Goal: Task Accomplishment & Management: Manage account settings

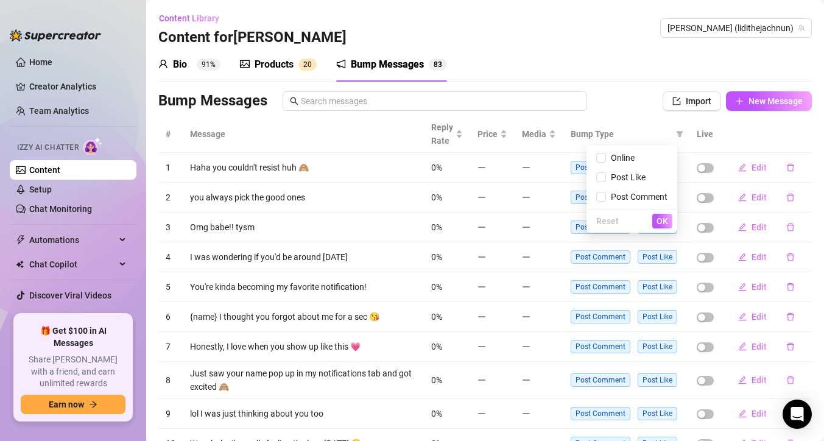
click at [495, 25] on div "Content Library Content for [PERSON_NAME] [PERSON_NAME] (lidithejachnun)" at bounding box center [485, 28] width 654 height 39
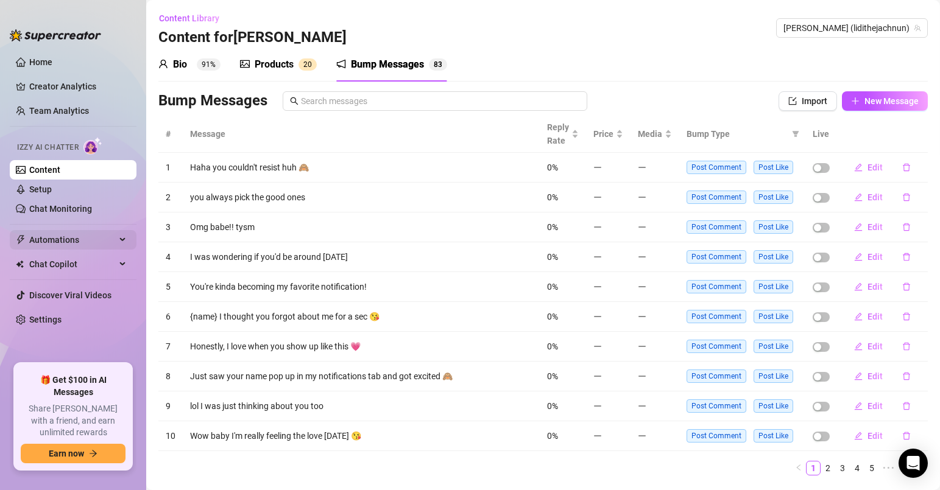
click at [82, 243] on span "Automations" at bounding box center [72, 239] width 86 height 19
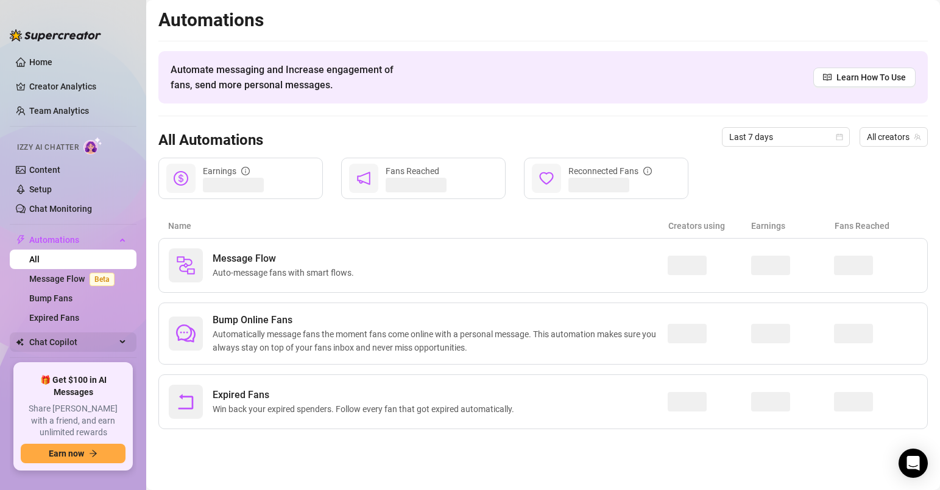
click at [58, 347] on span "Chat Copilot" at bounding box center [72, 342] width 86 height 19
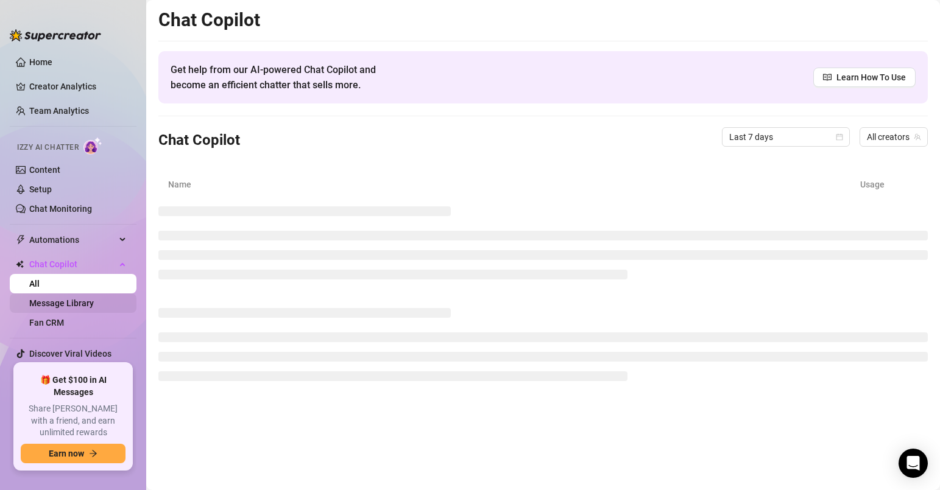
click at [57, 300] on link "Message Library" at bounding box center [61, 303] width 65 height 10
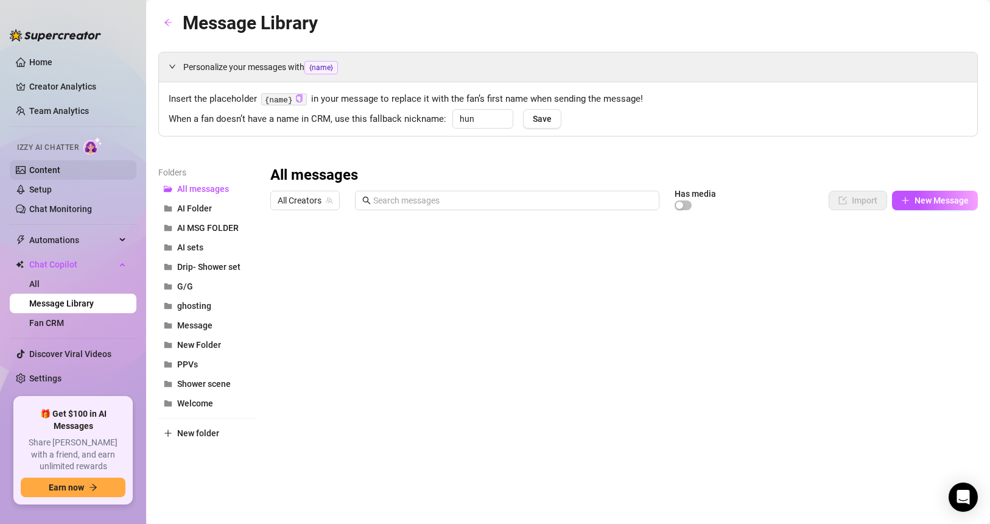
click at [52, 171] on link "Content" at bounding box center [44, 170] width 31 height 10
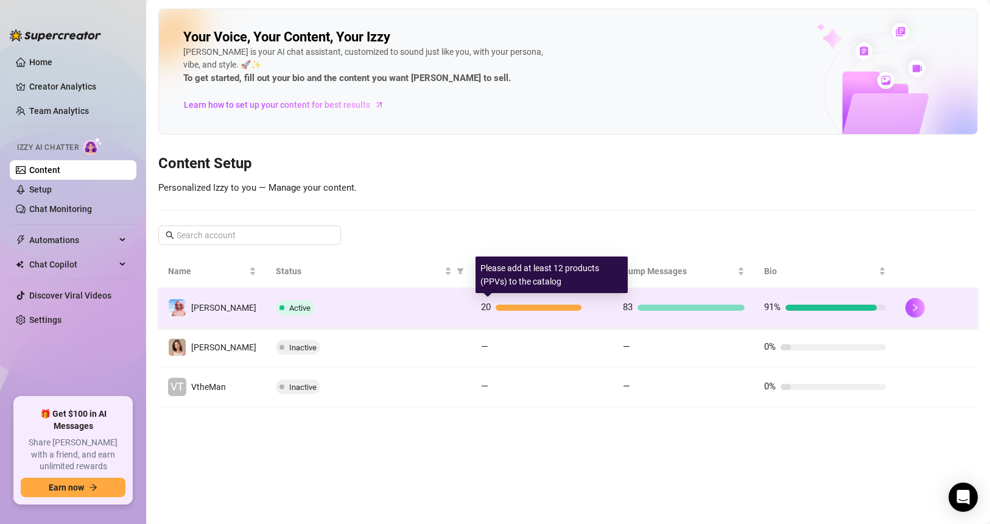
click at [587, 313] on div "20" at bounding box center [542, 307] width 122 height 15
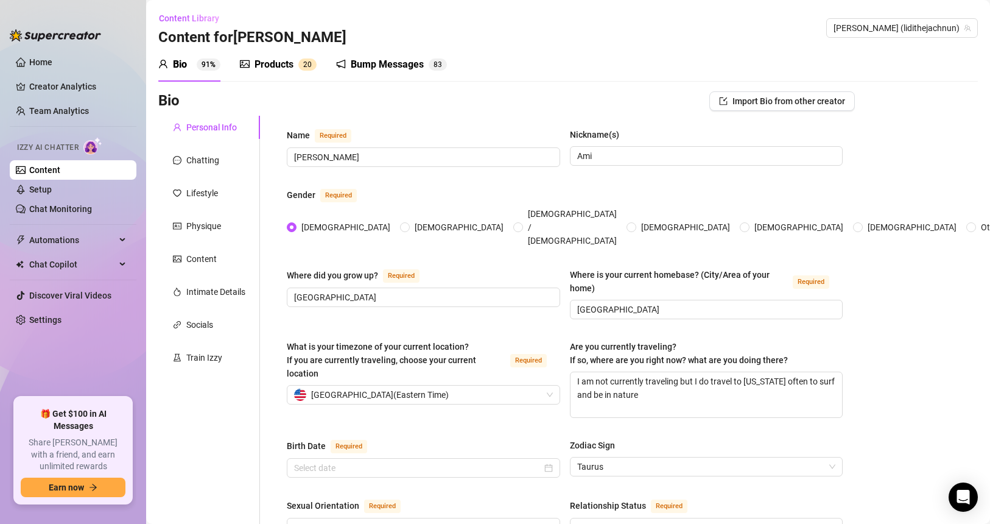
radio input "true"
type input "[DATE]"
click at [370, 71] on div "Bump Messages" at bounding box center [387, 64] width 73 height 15
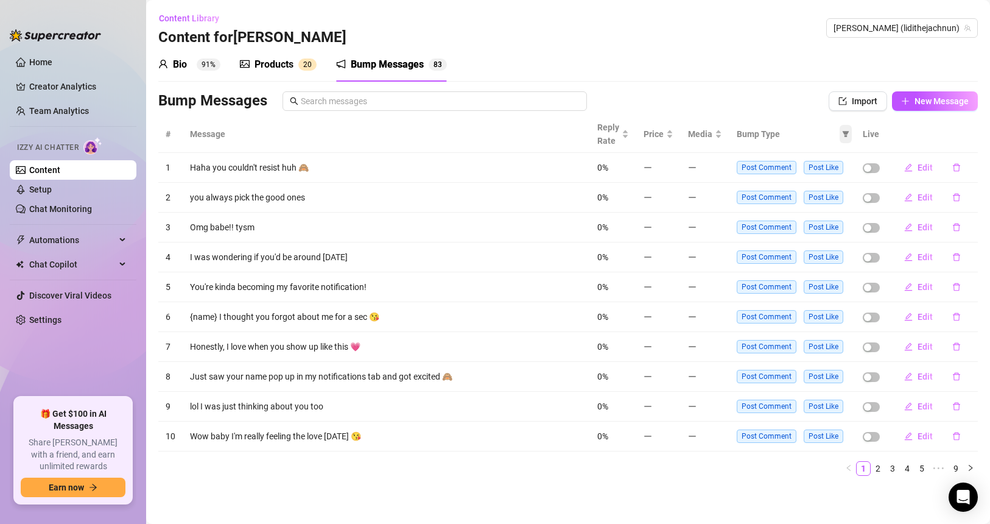
click at [823, 131] on icon "filter" at bounding box center [846, 134] width 7 height 6
click at [823, 157] on span "Online" at bounding box center [807, 157] width 71 height 13
click at [823, 217] on span "OK" at bounding box center [838, 221] width 12 height 10
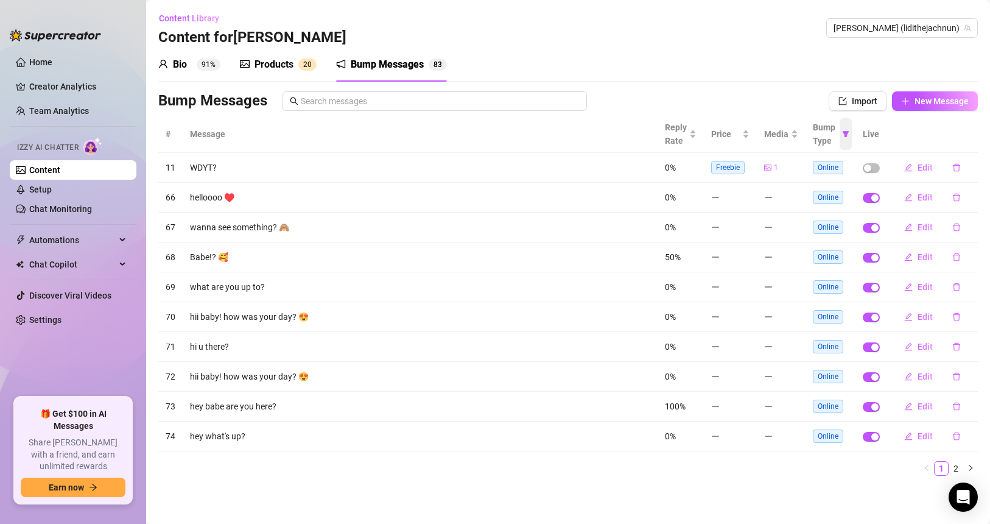
click at [823, 133] on icon "filter" at bounding box center [846, 134] width 7 height 6
click at [703, 440] on main "Content Library Content for [PERSON_NAME] [PERSON_NAME] (lidithejachnun) Bio 91…" at bounding box center [568, 262] width 844 height 524
click at [823, 132] on icon "filter" at bounding box center [846, 134] width 7 height 6
click at [801, 161] on span "Online" at bounding box center [795, 165] width 29 height 10
checkbox input "false"
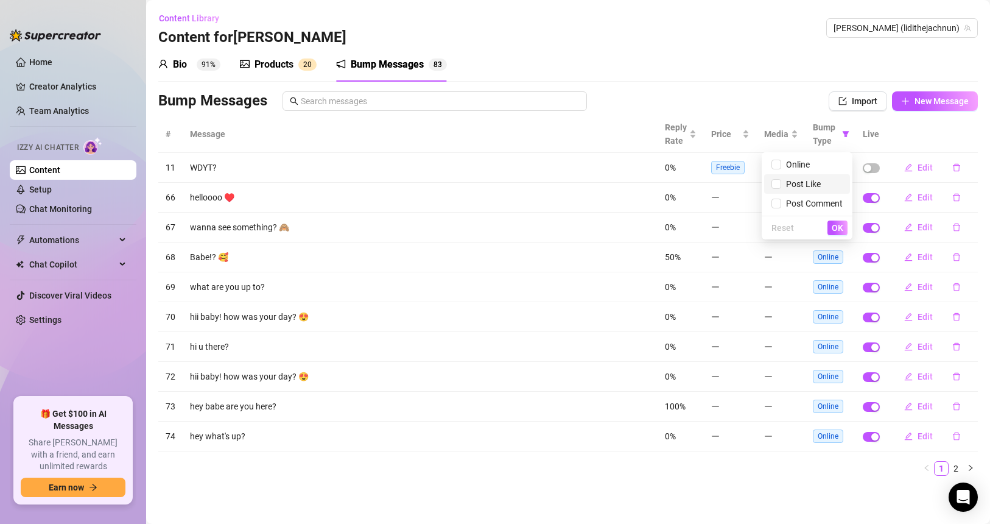
click at [801, 177] on span "Post Like" at bounding box center [807, 183] width 71 height 13
checkbox input "true"
click at [805, 202] on span "Post Comment" at bounding box center [812, 204] width 62 height 10
click at [823, 224] on span "OK" at bounding box center [838, 228] width 12 height 10
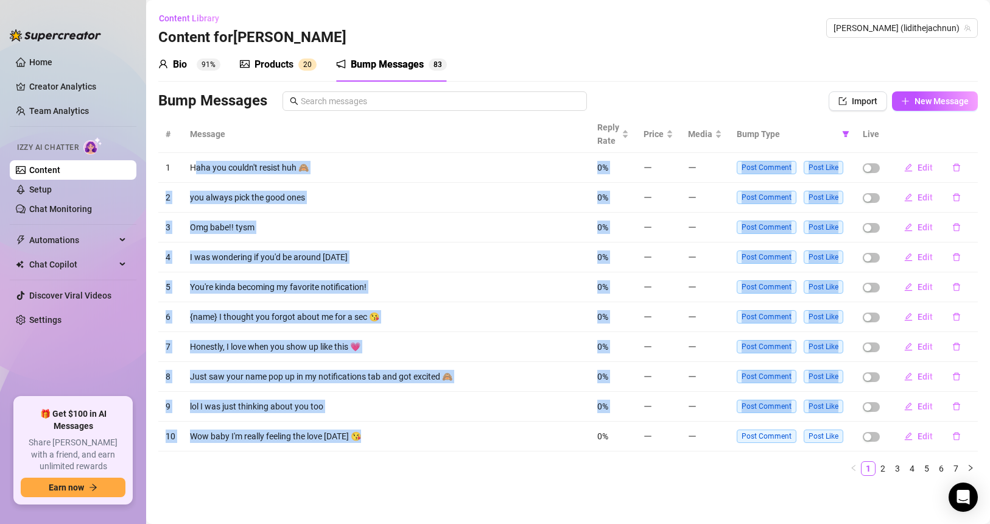
drag, startPoint x: 194, startPoint y: 169, endPoint x: 355, endPoint y: 438, distance: 313.6
click at [355, 438] on tbody "1 Haha you couldn't resist huh 🙈 0% Post Comment Post Like Edit 2 you always pi…" at bounding box center [568, 302] width 820 height 298
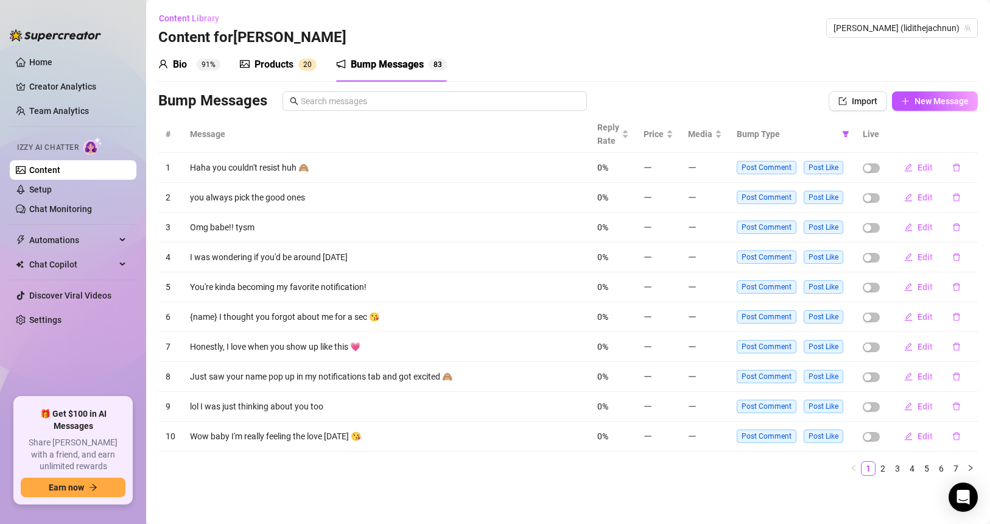
click at [375, 430] on td "Wow baby I'm really feeling the love [DATE] 😘" at bounding box center [386, 436] width 407 height 30
click at [823, 135] on icon "filter" at bounding box center [845, 133] width 7 height 7
click at [810, 195] on span "Post Comment" at bounding box center [812, 197] width 62 height 10
checkbox input "false"
click at [823, 220] on span "OK" at bounding box center [838, 221] width 12 height 10
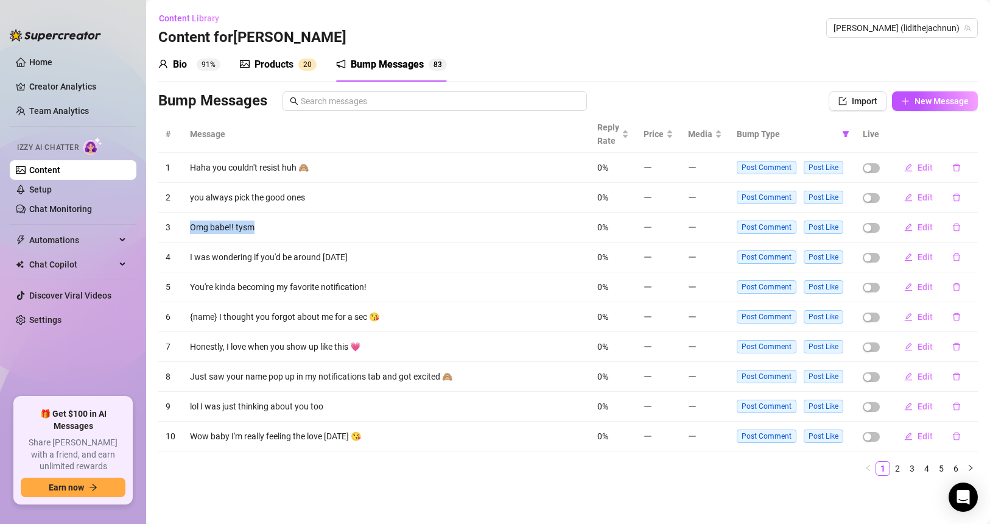
drag, startPoint x: 269, startPoint y: 228, endPoint x: 191, endPoint y: 232, distance: 78.1
click at [191, 232] on td "Omg babe!! tysm" at bounding box center [386, 228] width 407 height 30
click at [259, 228] on td "Omg babe!! tysm" at bounding box center [386, 228] width 407 height 30
drag, startPoint x: 177, startPoint y: 259, endPoint x: 359, endPoint y: 254, distance: 181.6
click at [359, 254] on tr "4 I was wondering if you'd be around [DATE] 0% Post Comment Post Like Edit" at bounding box center [568, 257] width 820 height 30
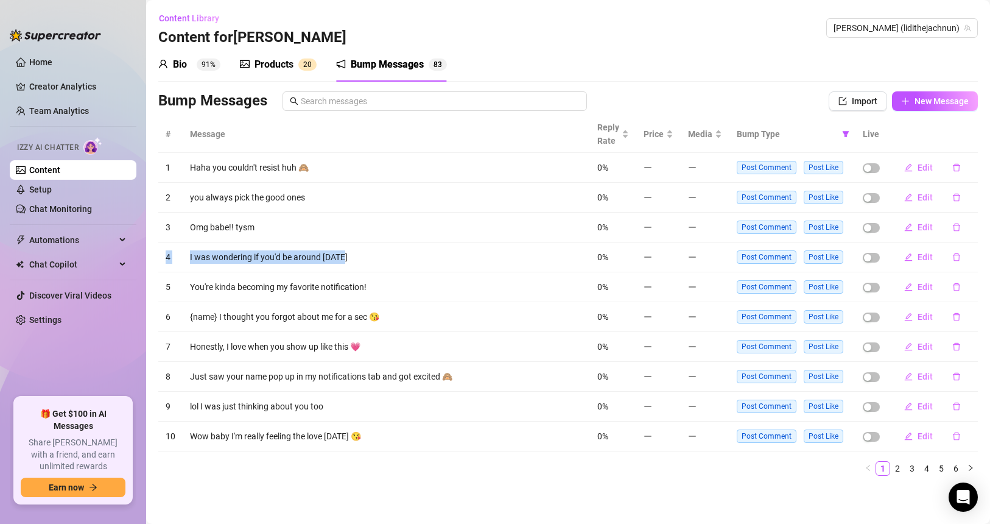
drag, startPoint x: 355, startPoint y: 256, endPoint x: 166, endPoint y: 258, distance: 189.4
click at [166, 258] on tr "4 I was wondering if you'd be around [DATE] 0% Post Comment Post Like Edit" at bounding box center [568, 257] width 820 height 30
drag, startPoint x: 400, startPoint y: 284, endPoint x: 189, endPoint y: 291, distance: 211.5
click at [189, 291] on td "You're kinda becoming my favorite notification!" at bounding box center [386, 287] width 407 height 30
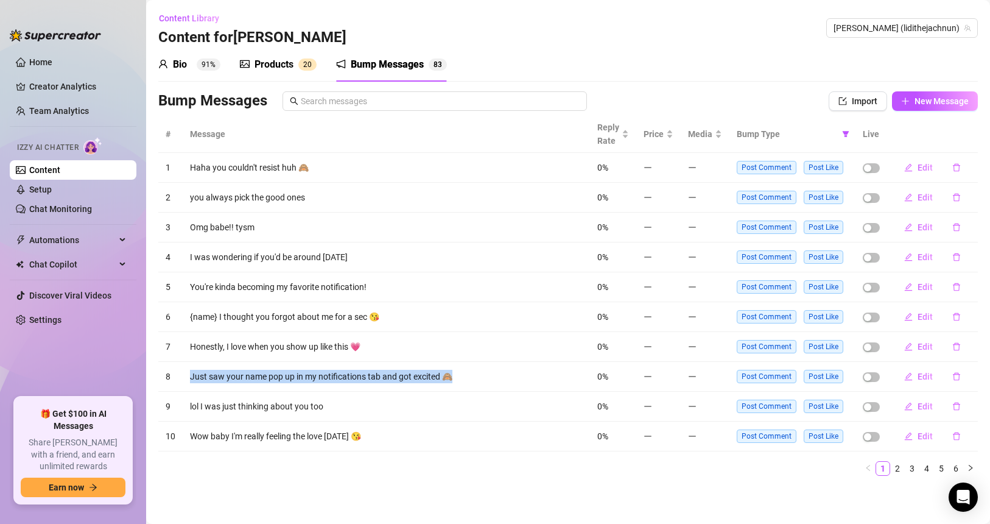
drag, startPoint x: 501, startPoint y: 373, endPoint x: 181, endPoint y: 380, distance: 319.8
click at [181, 380] on tr "8 Just saw your name pop up in my notifications tab and got excited 🙈 0% Post C…" at bounding box center [568, 377] width 820 height 30
drag, startPoint x: 205, startPoint y: 403, endPoint x: 396, endPoint y: 397, distance: 190.7
click at [393, 397] on td "lol I was just thinking about you too" at bounding box center [386, 407] width 407 height 30
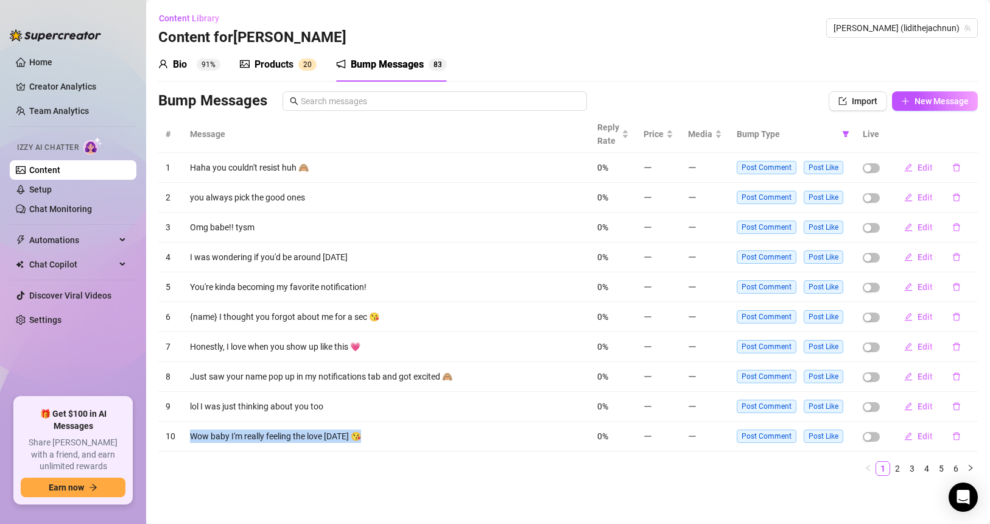
drag, startPoint x: 383, startPoint y: 434, endPoint x: 176, endPoint y: 436, distance: 207.1
click at [176, 436] on tr "10 Wow baby I'm really feeling the love [DATE] 😘 0% Post Comment Post Like Edit" at bounding box center [568, 436] width 820 height 30
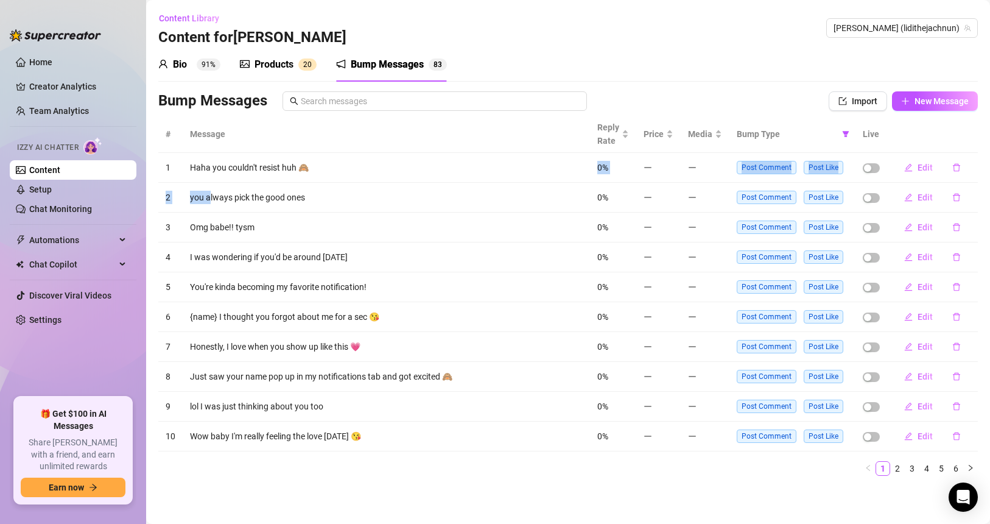
drag, startPoint x: 357, startPoint y: 170, endPoint x: 379, endPoint y: 169, distance: 22.5
click at [370, 168] on tbody "1 Haha you couldn't resist huh 🙈 0% Post Comment Post Like Edit 2 you always pi…" at bounding box center [568, 302] width 820 height 298
click at [823, 440] on link "5" at bounding box center [941, 468] width 13 height 13
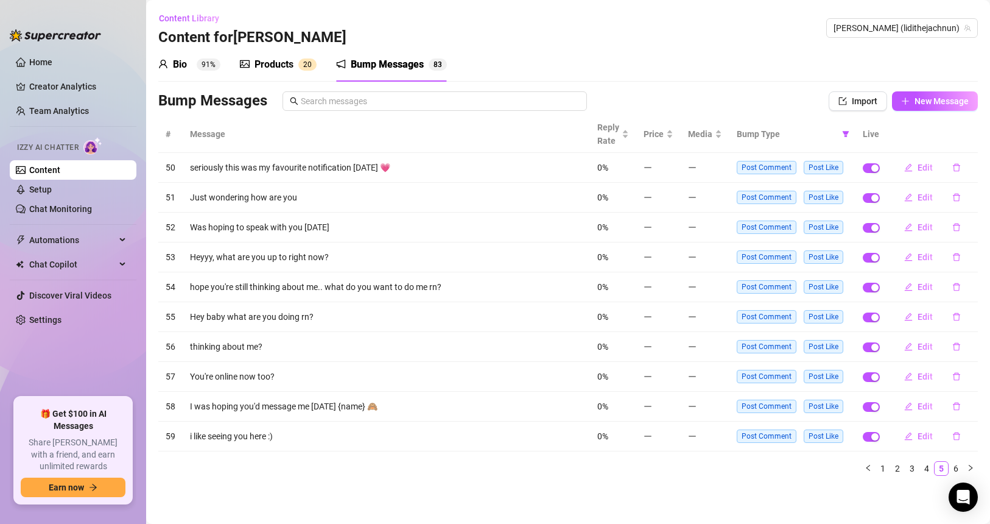
drag, startPoint x: 186, startPoint y: 249, endPoint x: 482, endPoint y: 247, distance: 295.4
click at [482, 247] on td "Heyyy, what are you up to right now?" at bounding box center [386, 257] width 407 height 30
drag, startPoint x: 181, startPoint y: 287, endPoint x: 549, endPoint y: 284, distance: 368.5
click at [549, 284] on tr "54 hope you're still thinking about me.. what do you want to do me rn? 0% Post …" at bounding box center [568, 287] width 820 height 30
click at [823, 169] on div "button" at bounding box center [875, 167] width 7 height 7
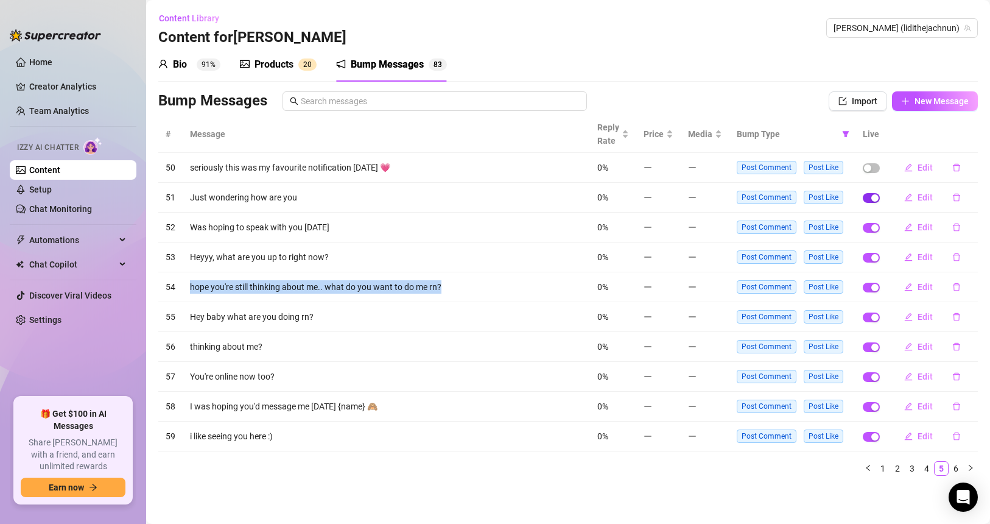
click at [823, 200] on div "button" at bounding box center [875, 197] width 7 height 7
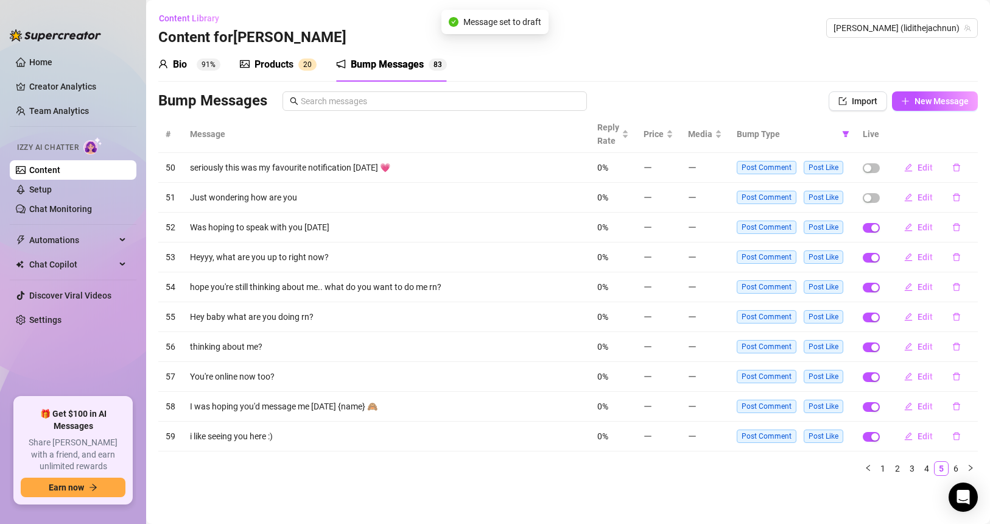
click at [823, 219] on td at bounding box center [872, 228] width 32 height 30
click at [823, 227] on div "button" at bounding box center [875, 227] width 7 height 7
click at [823, 255] on div "button" at bounding box center [875, 257] width 7 height 7
drag, startPoint x: 872, startPoint y: 287, endPoint x: 872, endPoint y: 294, distance: 7.3
click at [823, 287] on div "button" at bounding box center [875, 287] width 7 height 7
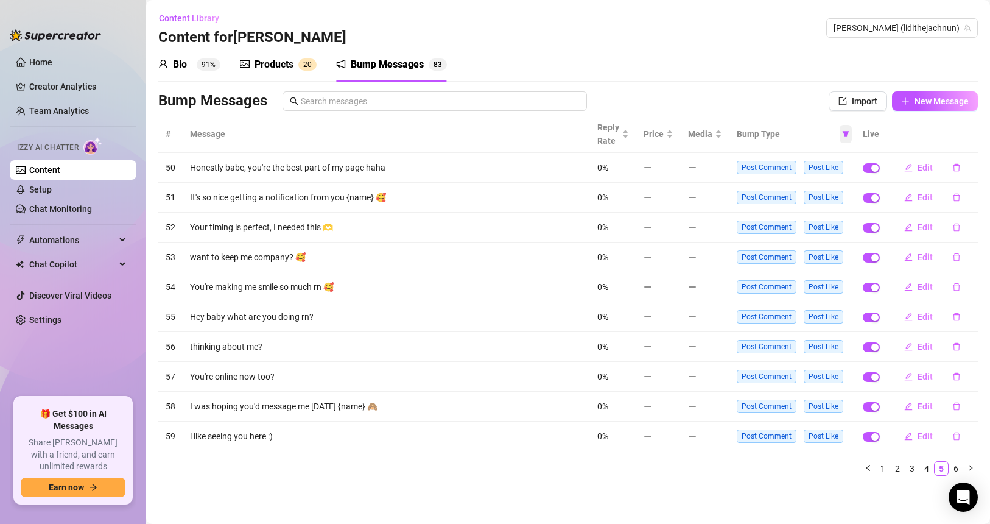
click at [823, 137] on icon "filter" at bounding box center [845, 133] width 7 height 7
click at [823, 158] on span "Online" at bounding box center [807, 157] width 71 height 13
checkbox input "true"
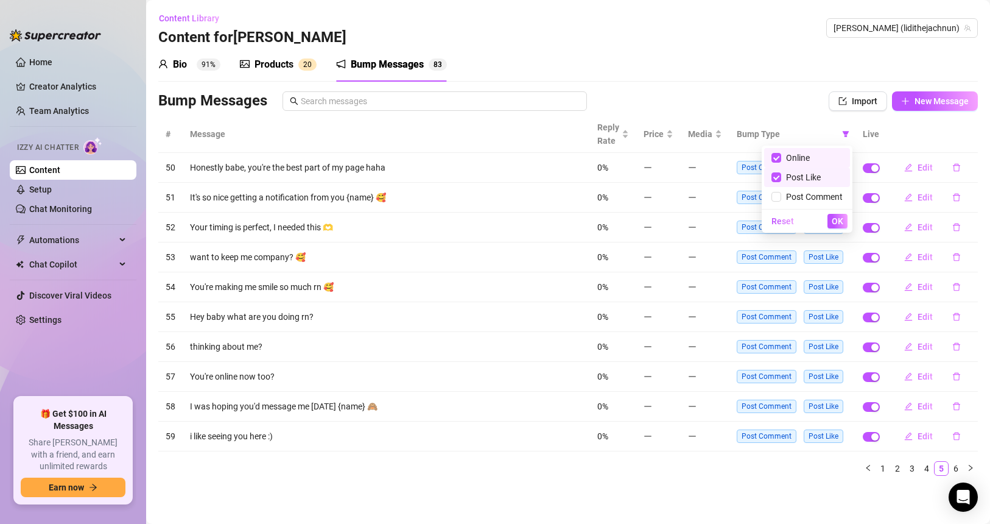
click at [823, 177] on span "Post Like" at bounding box center [807, 177] width 71 height 13
checkbox input "false"
click at [823, 216] on span "OK" at bounding box center [838, 221] width 12 height 10
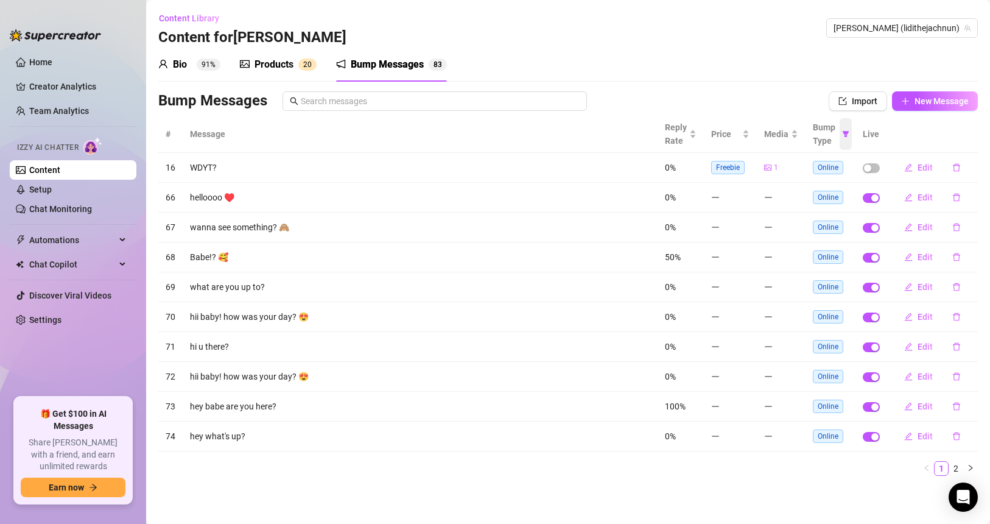
click at [823, 133] on icon "filter" at bounding box center [846, 134] width 7 height 6
click at [800, 93] on div "Bump Messages Import New Message" at bounding box center [568, 100] width 820 height 19
click at [52, 191] on link "Setup" at bounding box center [40, 190] width 23 height 10
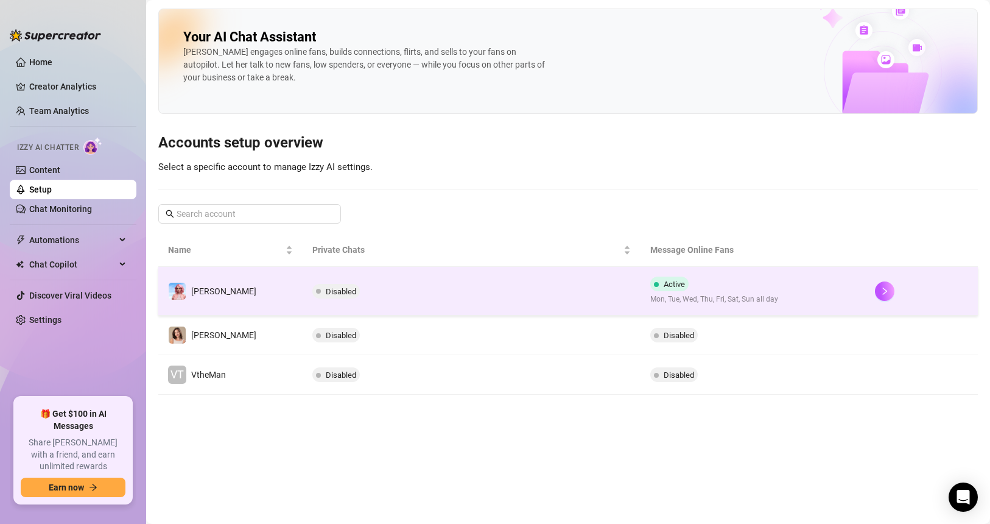
click at [568, 287] on td "Disabled" at bounding box center [471, 291] width 337 height 49
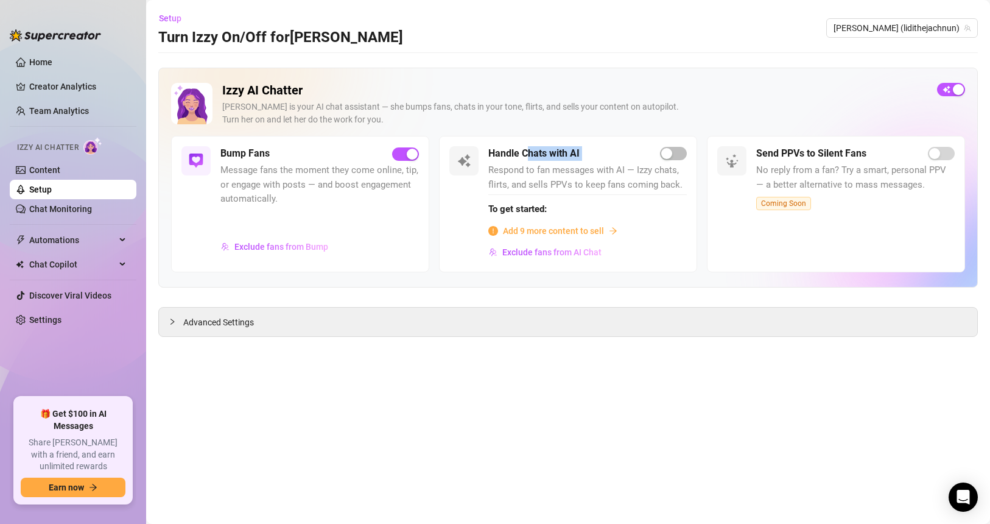
click at [629, 152] on div "Handle Chats with AI" at bounding box center [587, 153] width 199 height 15
click at [264, 257] on div "Exclude fans from Bump" at bounding box center [319, 250] width 199 height 26
click at [264, 252] on button "Exclude fans from Bump" at bounding box center [274, 246] width 108 height 19
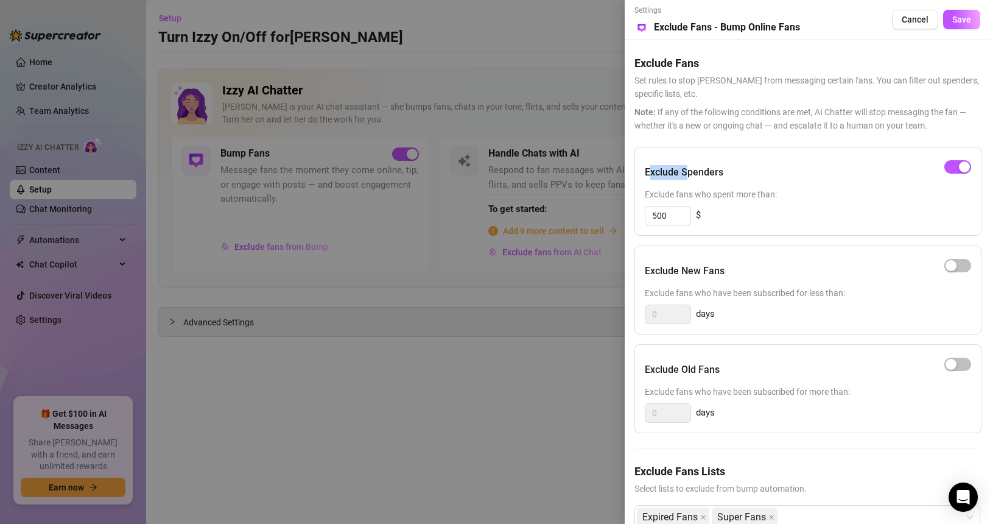
drag, startPoint x: 671, startPoint y: 174, endPoint x: 769, endPoint y: 172, distance: 98.1
click at [758, 172] on div "Exclude Spenders" at bounding box center [808, 172] width 326 height 30
drag, startPoint x: 678, startPoint y: 265, endPoint x: 762, endPoint y: 265, distance: 84.1
click at [762, 265] on div "Exclude New Fans" at bounding box center [808, 271] width 326 height 30
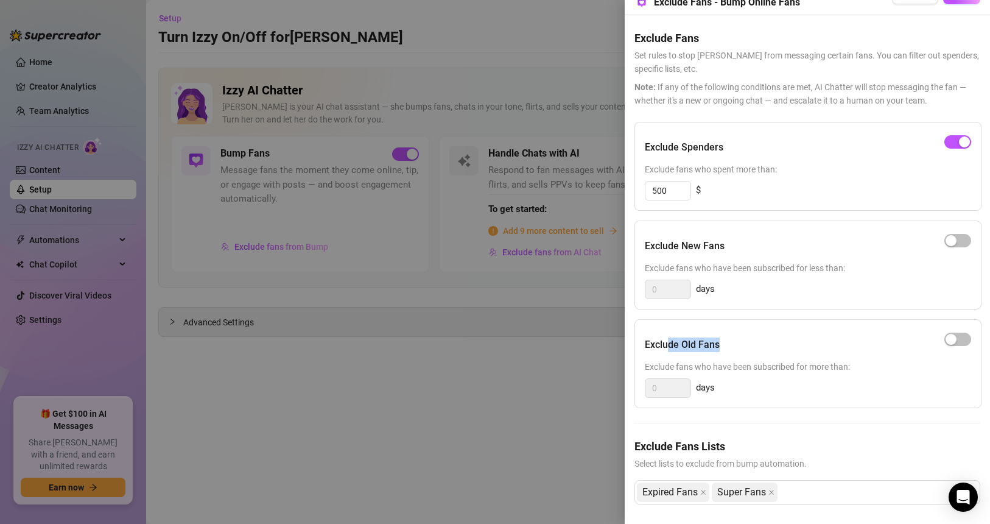
click at [795, 344] on div "Exclude Old Fans" at bounding box center [808, 345] width 326 height 30
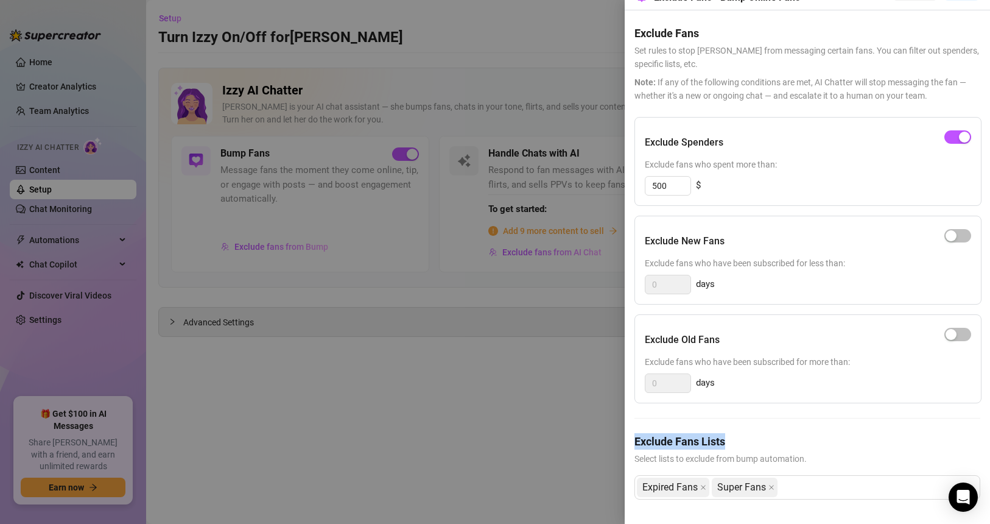
drag, startPoint x: 623, startPoint y: 433, endPoint x: 561, endPoint y: 429, distance: 62.3
click at [596, 431] on div "Settings Preview Exclude Fans - Bump Online Fans Cancel Save Exclude Fans Set r…" at bounding box center [495, 262] width 990 height 524
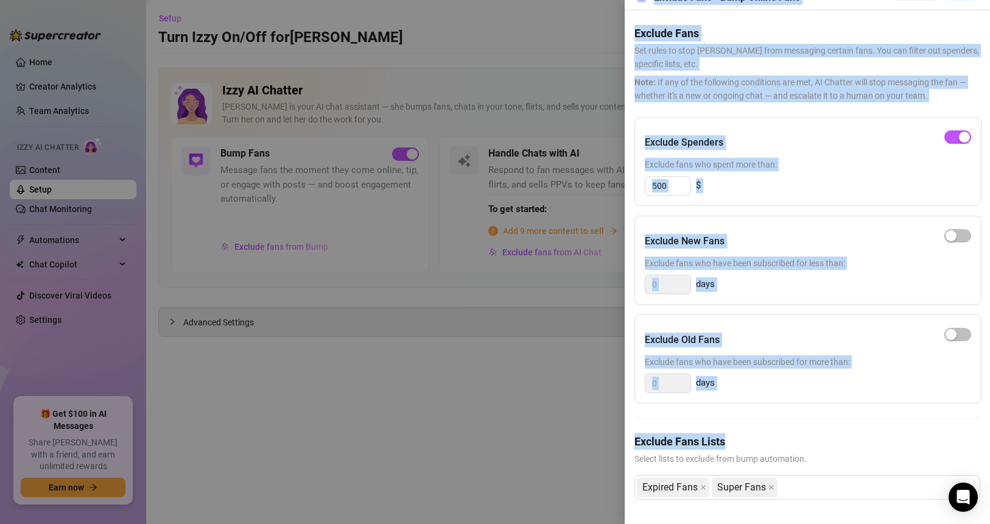
click at [823, 25] on h5 "Exclude Fans" at bounding box center [808, 33] width 346 height 16
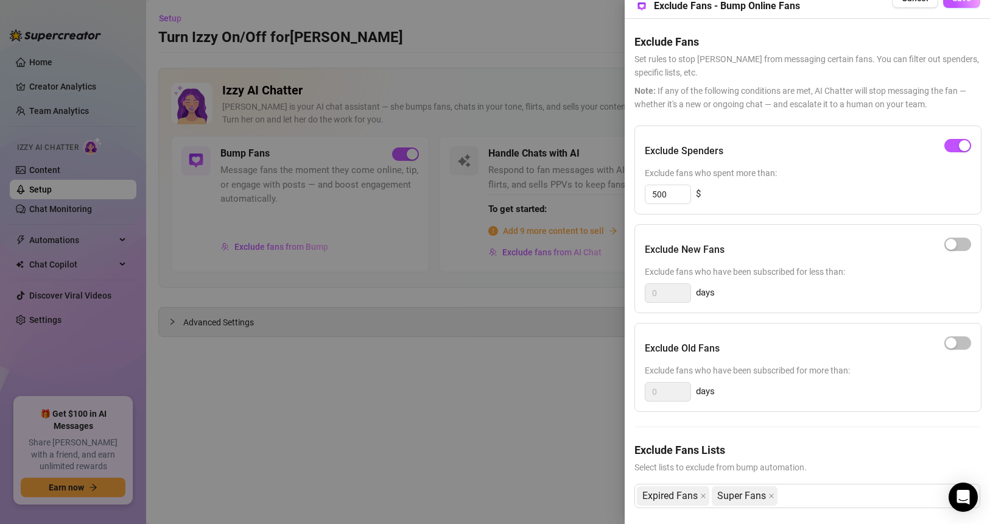
scroll to position [0, 0]
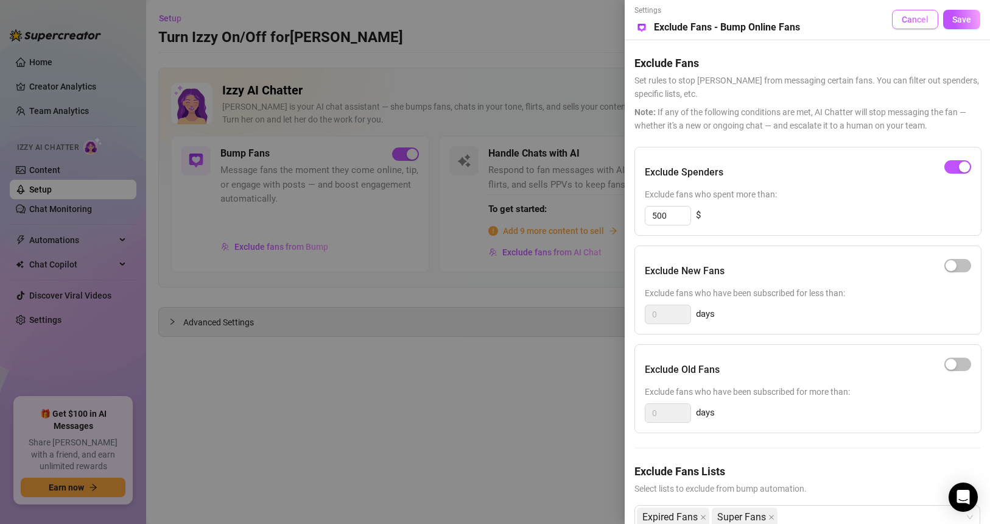
click at [823, 20] on span "Cancel" at bounding box center [915, 20] width 27 height 10
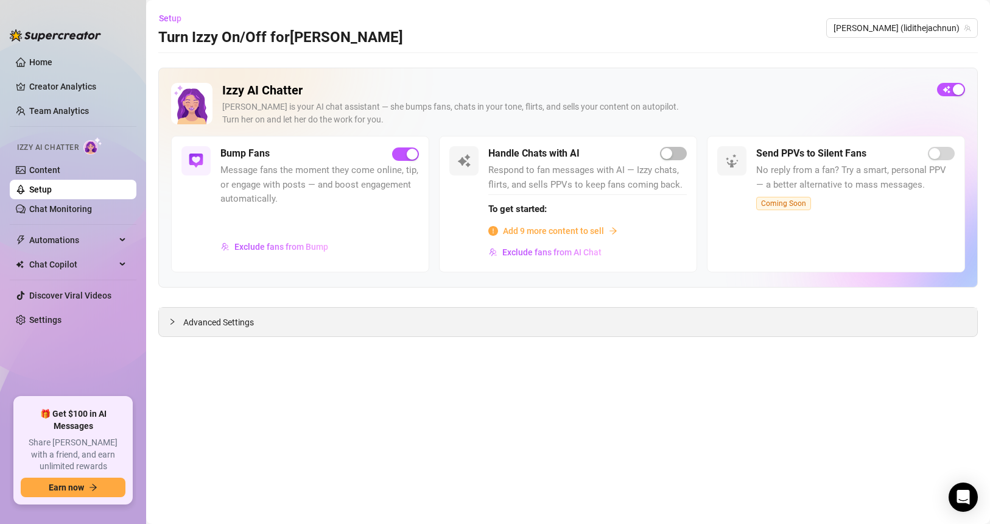
click at [241, 327] on span "Advanced Settings" at bounding box center [218, 322] width 71 height 13
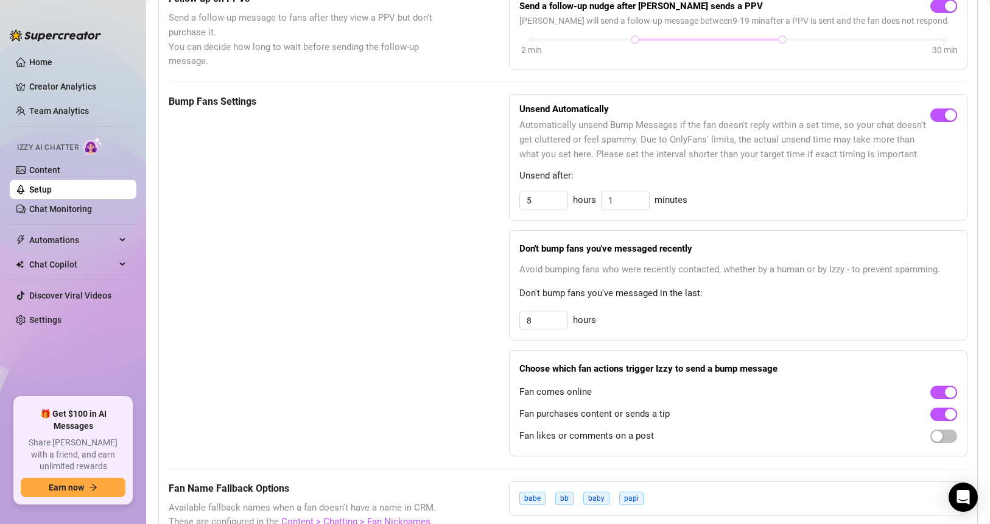
scroll to position [535, 0]
click at [37, 192] on link "Setup" at bounding box center [40, 190] width 23 height 10
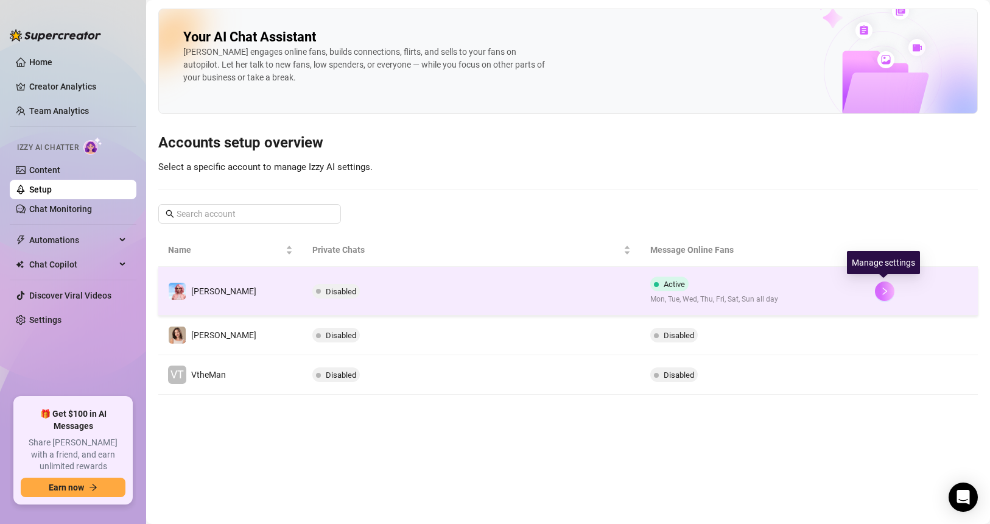
click at [823, 288] on button "button" at bounding box center [884, 290] width 19 height 19
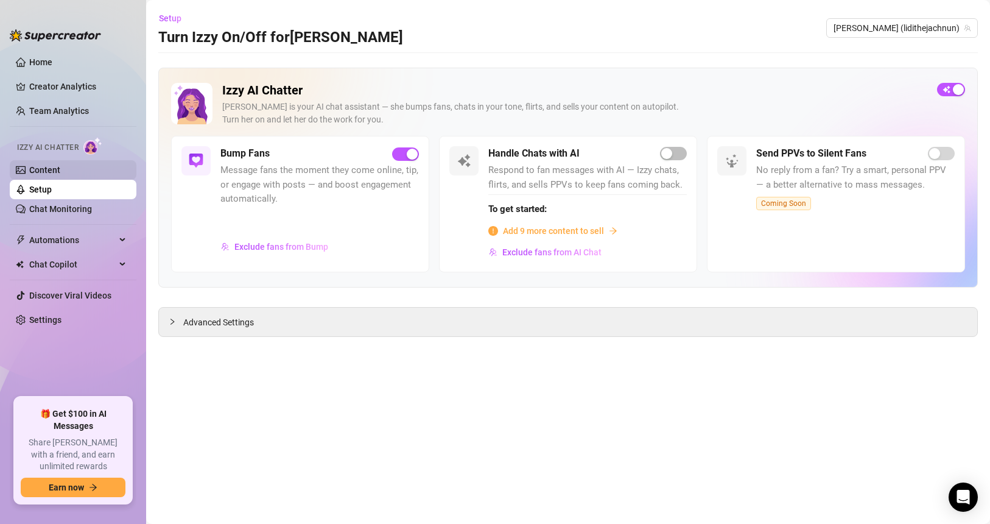
click at [60, 175] on link "Content" at bounding box center [44, 170] width 31 height 10
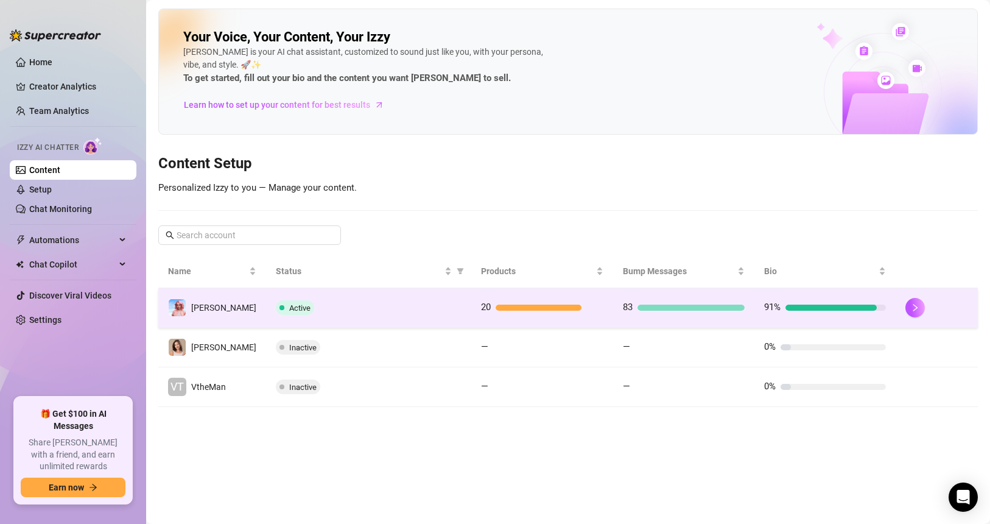
click at [823, 303] on div at bounding box center [937, 307] width 63 height 19
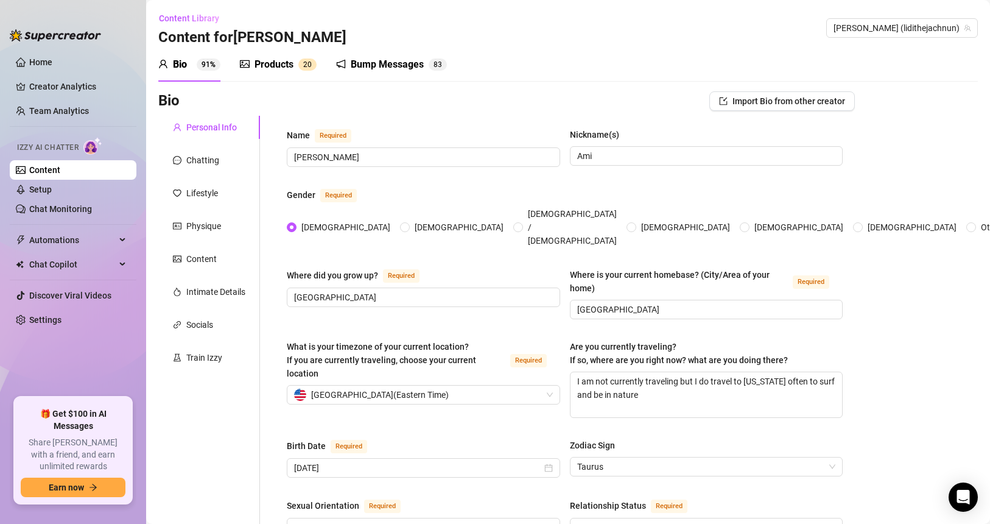
click at [402, 62] on div "Bump Messages" at bounding box center [387, 64] width 73 height 15
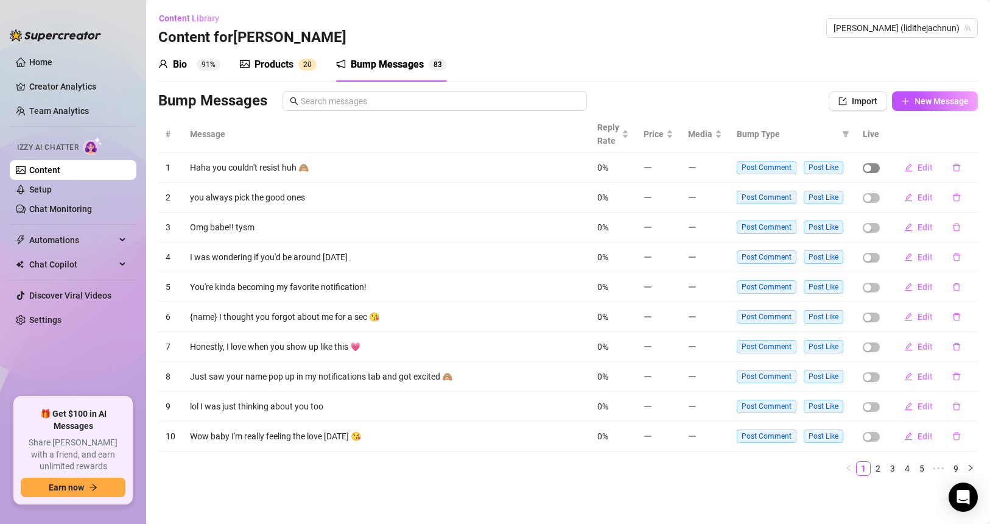
click at [823, 171] on span "button" at bounding box center [871, 168] width 17 height 10
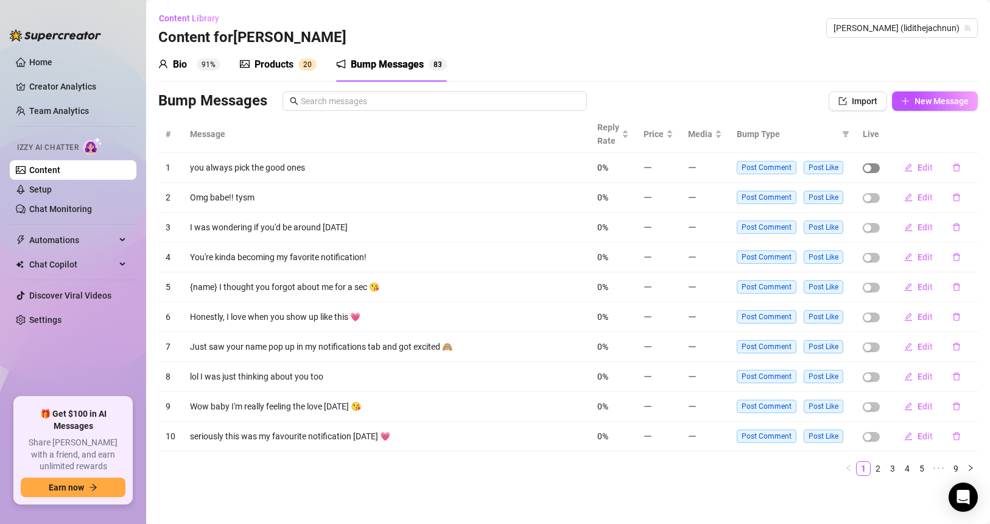
click at [823, 169] on div "button" at bounding box center [867, 167] width 7 height 7
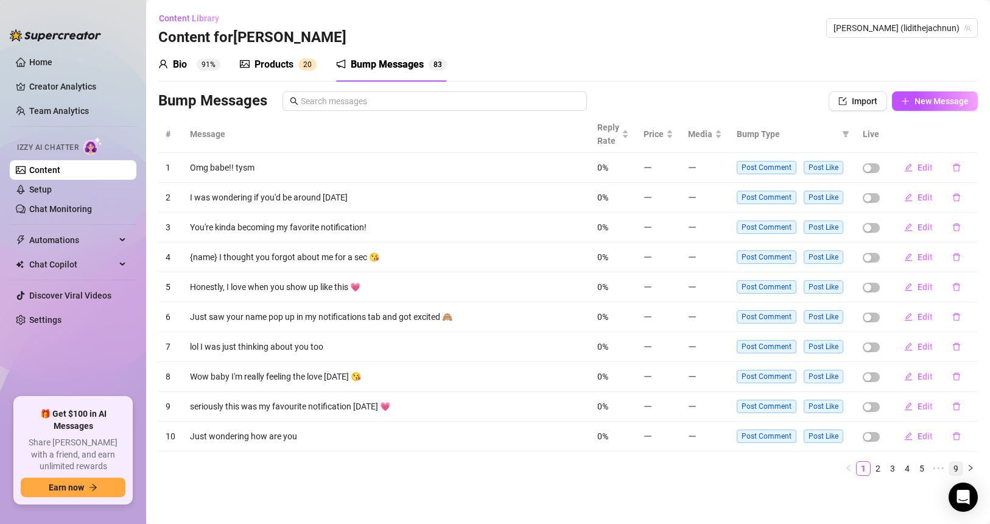
click at [823, 440] on link "9" at bounding box center [956, 468] width 13 height 13
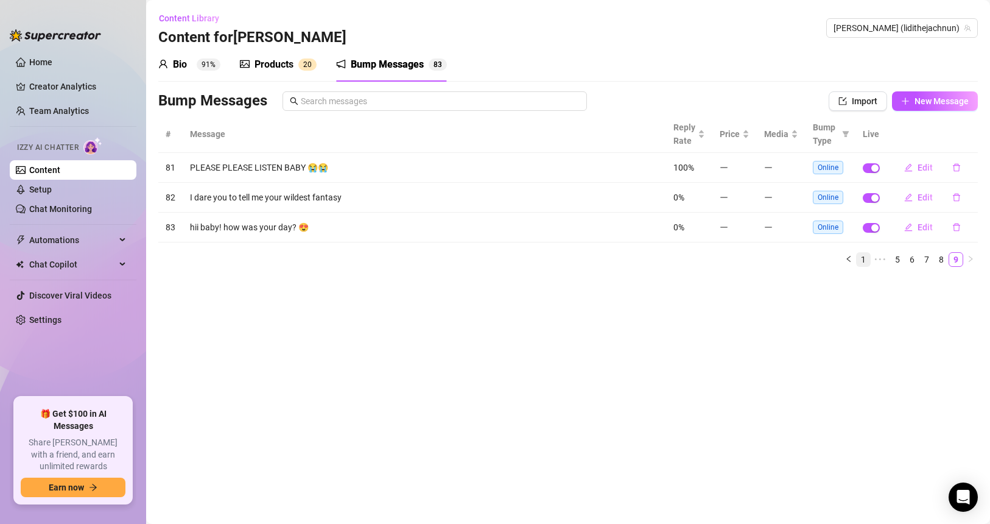
click at [823, 263] on link "1" at bounding box center [863, 259] width 13 height 13
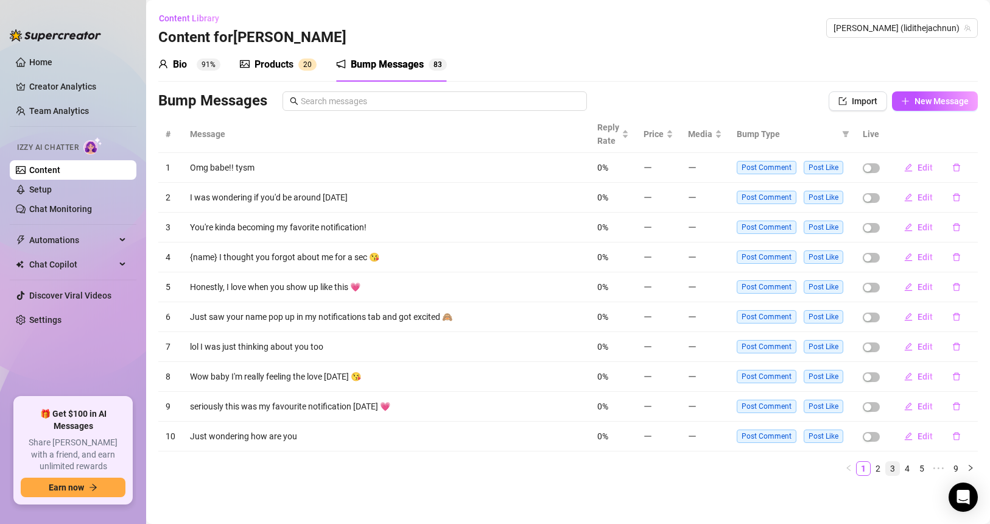
click at [823, 440] on link "3" at bounding box center [892, 468] width 13 height 13
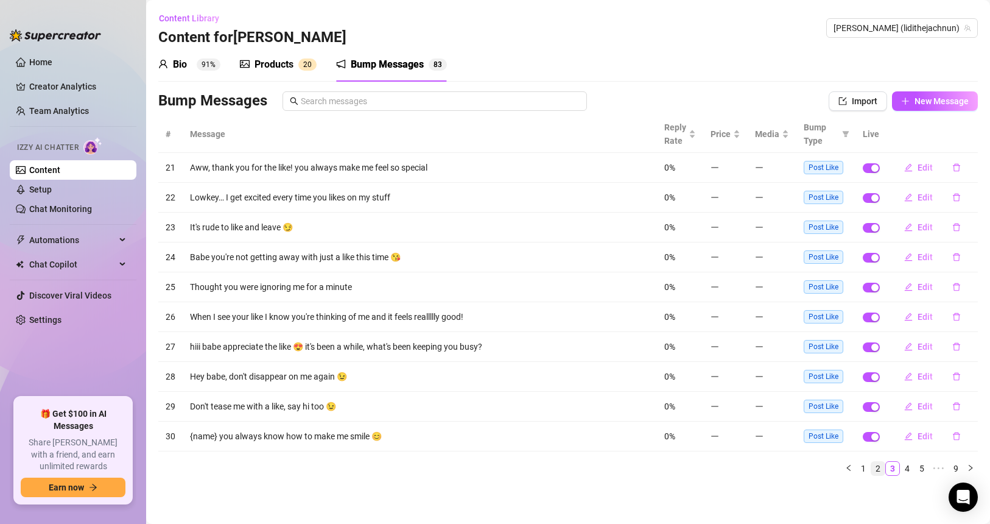
click at [823, 440] on link "2" at bounding box center [878, 468] width 13 height 13
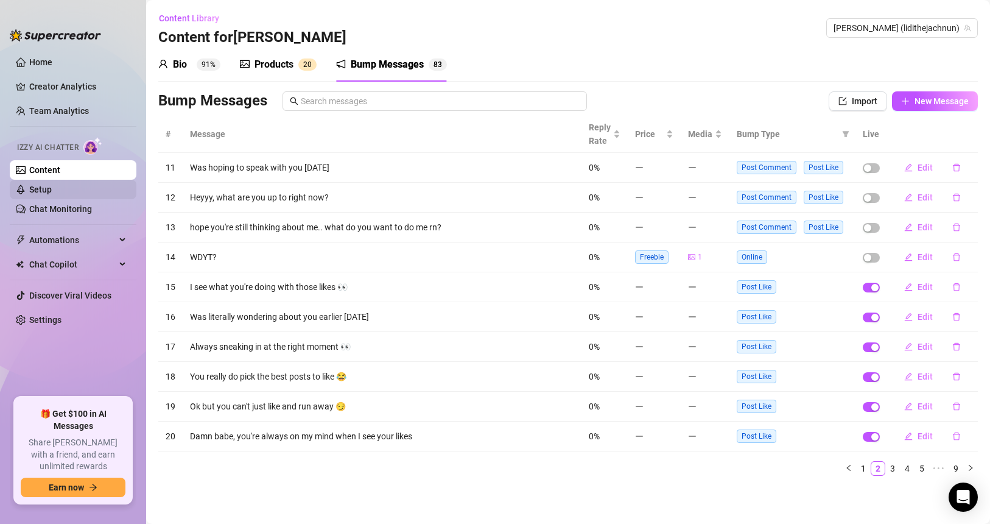
click at [29, 185] on link "Setup" at bounding box center [40, 190] width 23 height 10
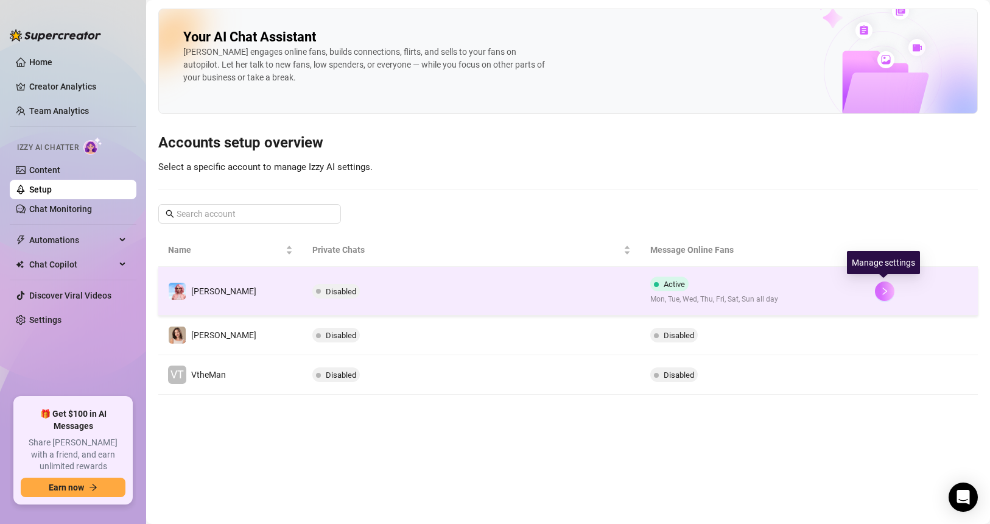
click at [823, 285] on button "button" at bounding box center [884, 290] width 19 height 19
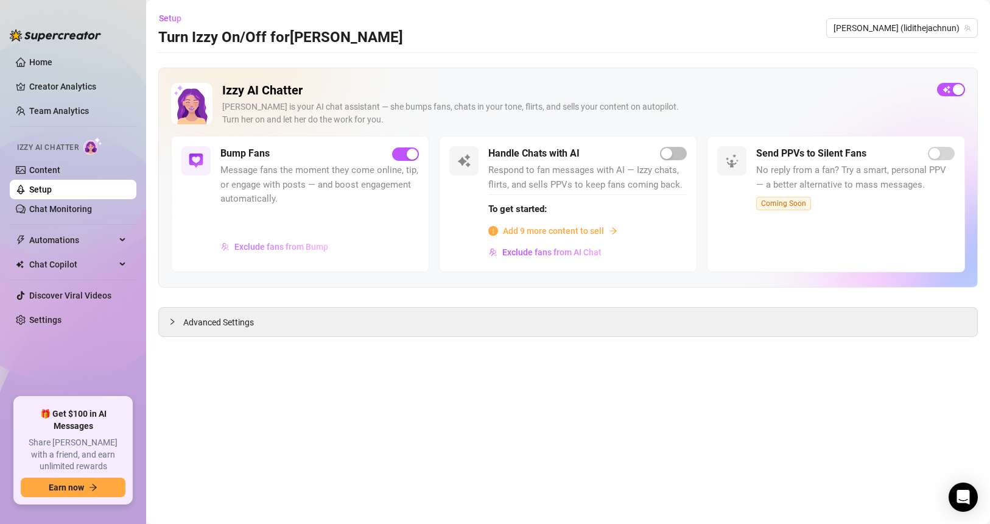
click at [321, 239] on button "Exclude fans from Bump" at bounding box center [274, 246] width 108 height 19
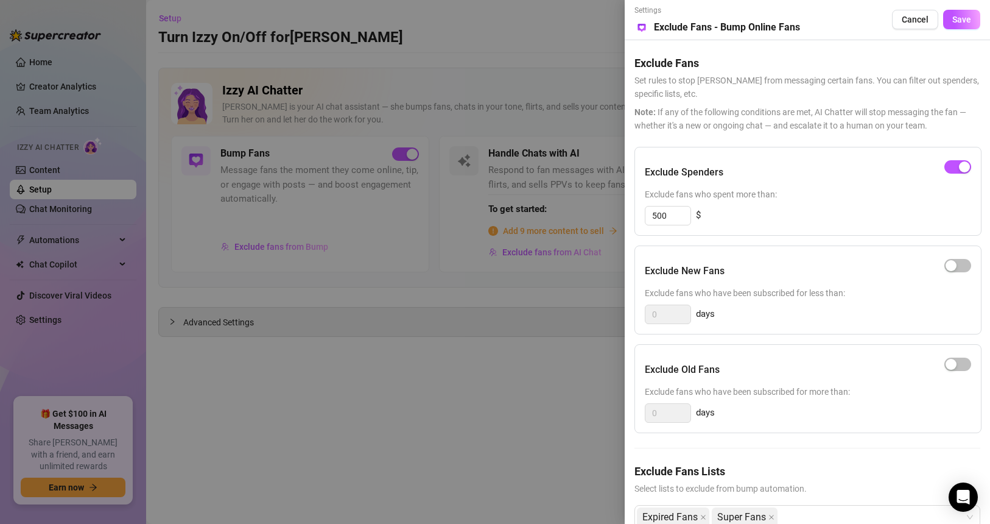
click at [509, 440] on div at bounding box center [495, 262] width 990 height 524
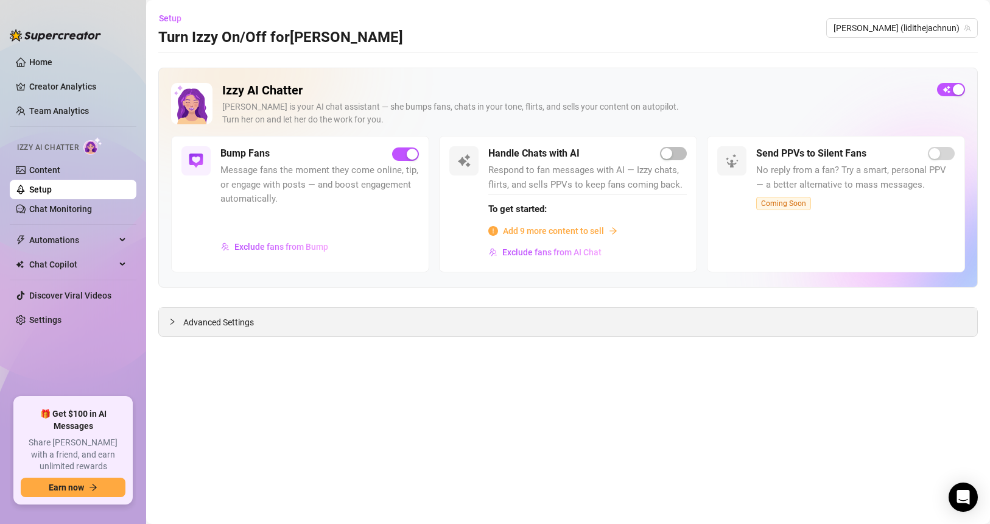
click at [209, 321] on span "Advanced Settings" at bounding box center [218, 322] width 71 height 13
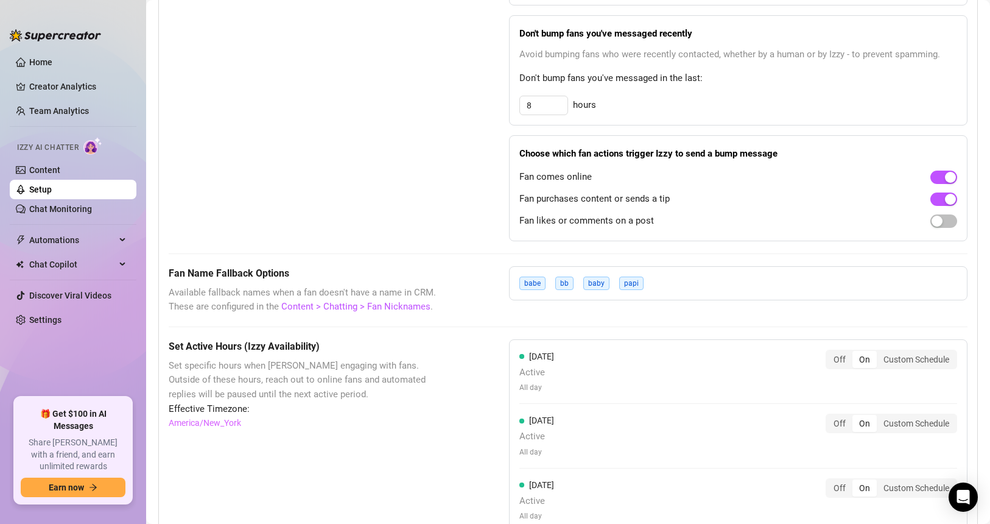
scroll to position [615, 0]
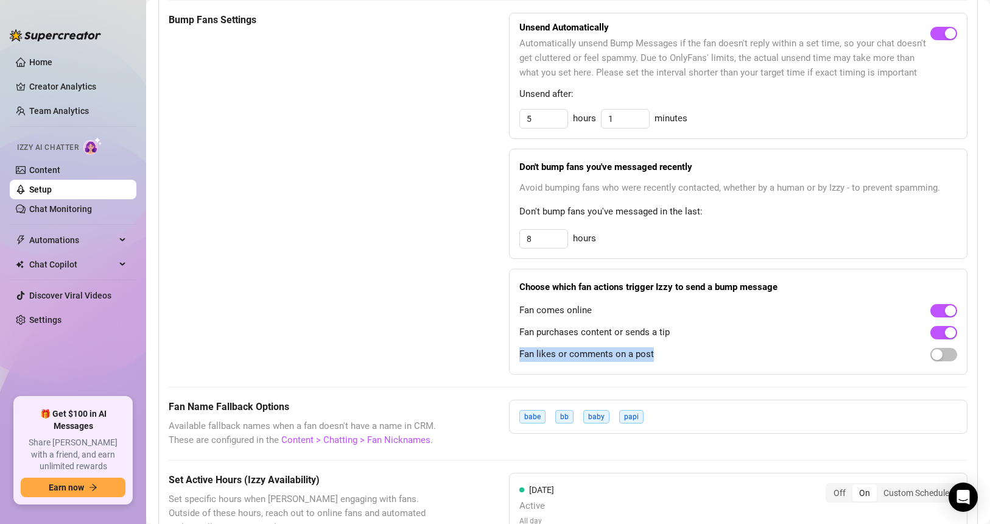
drag, startPoint x: 514, startPoint y: 356, endPoint x: 677, endPoint y: 359, distance: 162.7
click at [677, 359] on div "Choose which fan actions trigger Izzy to send a bump message Fan comes online F…" at bounding box center [738, 322] width 459 height 106
click at [634, 309] on div "Fan comes online" at bounding box center [739, 310] width 438 height 19
click at [60, 165] on link "Content" at bounding box center [44, 170] width 31 height 10
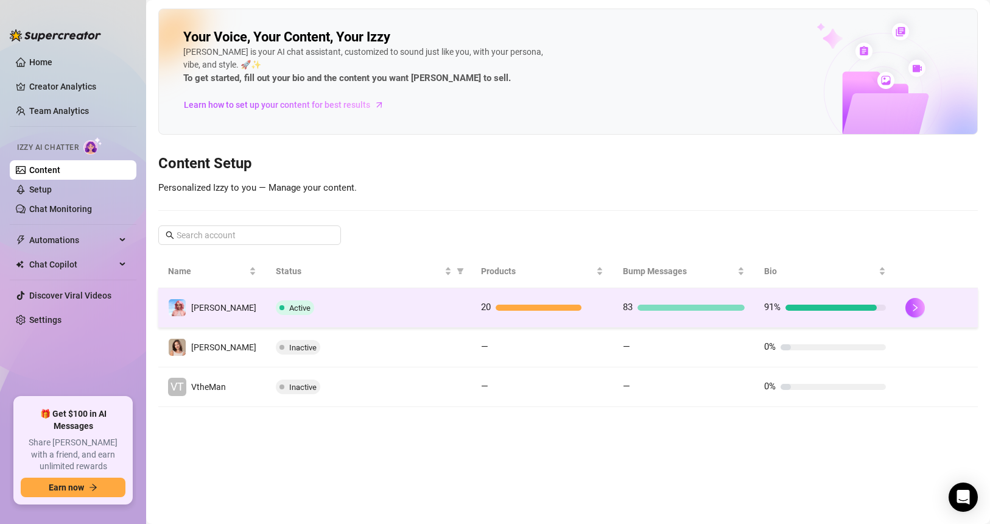
click at [823, 297] on td at bounding box center [937, 308] width 82 height 40
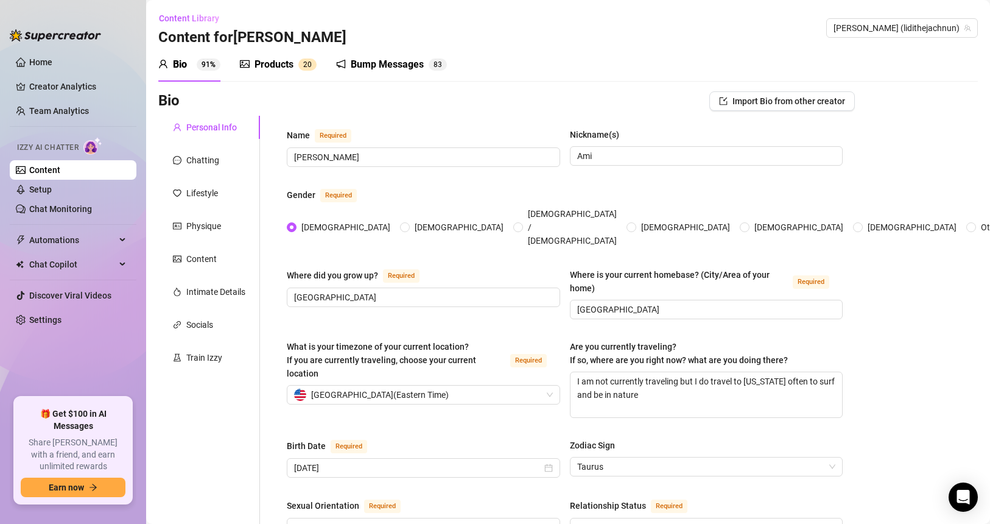
click at [376, 66] on div "Bump Messages" at bounding box center [387, 64] width 73 height 15
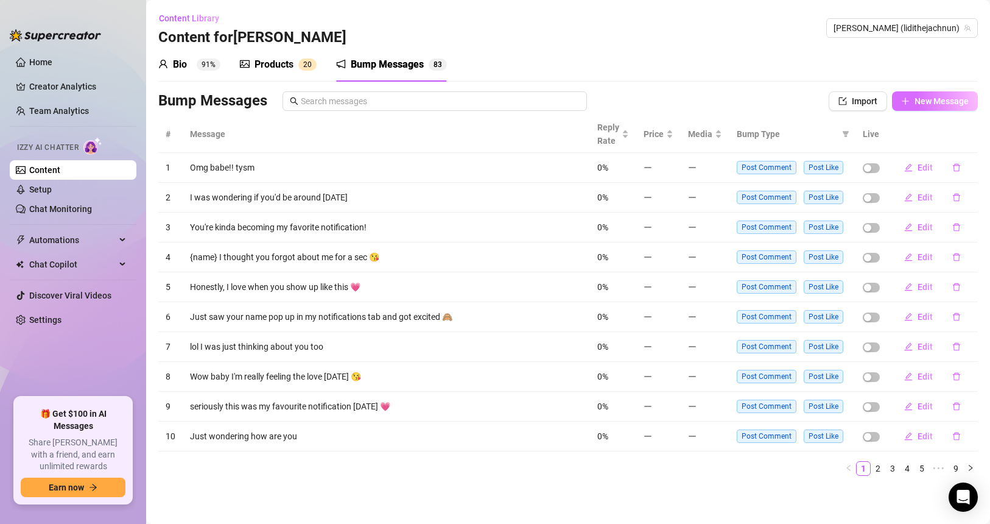
click at [823, 94] on button "New Message" at bounding box center [935, 100] width 86 height 19
type textarea "Type your message here..."
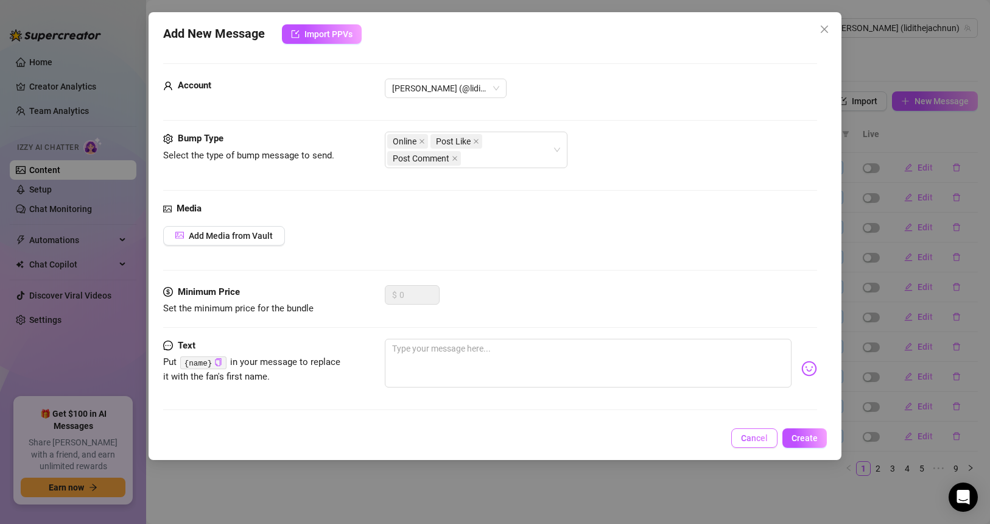
click at [755, 439] on span "Cancel" at bounding box center [754, 438] width 27 height 10
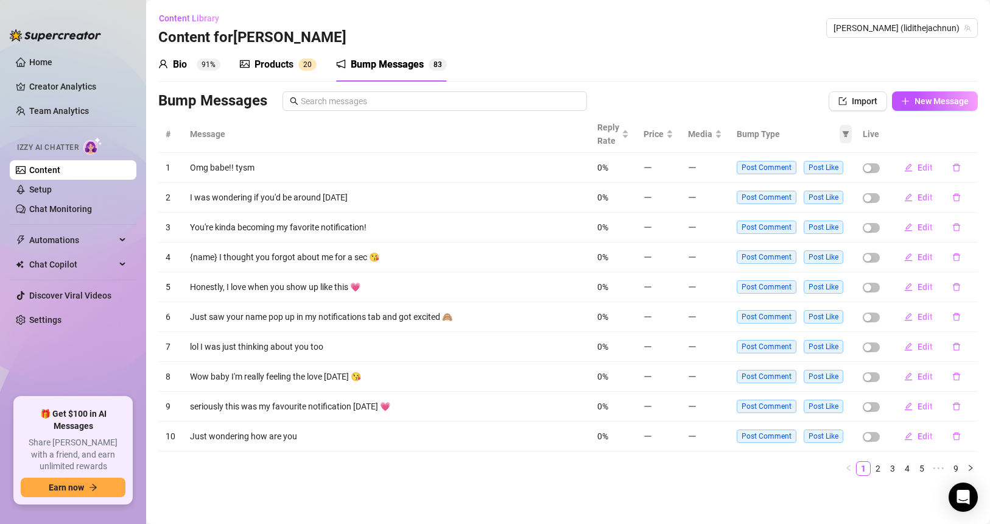
click at [823, 135] on span at bounding box center [846, 134] width 12 height 18
click at [804, 167] on li "Post Like" at bounding box center [807, 176] width 86 height 19
click at [823, 225] on button "OK" at bounding box center [838, 221] width 20 height 15
click at [823, 133] on icon "filter" at bounding box center [846, 134] width 7 height 6
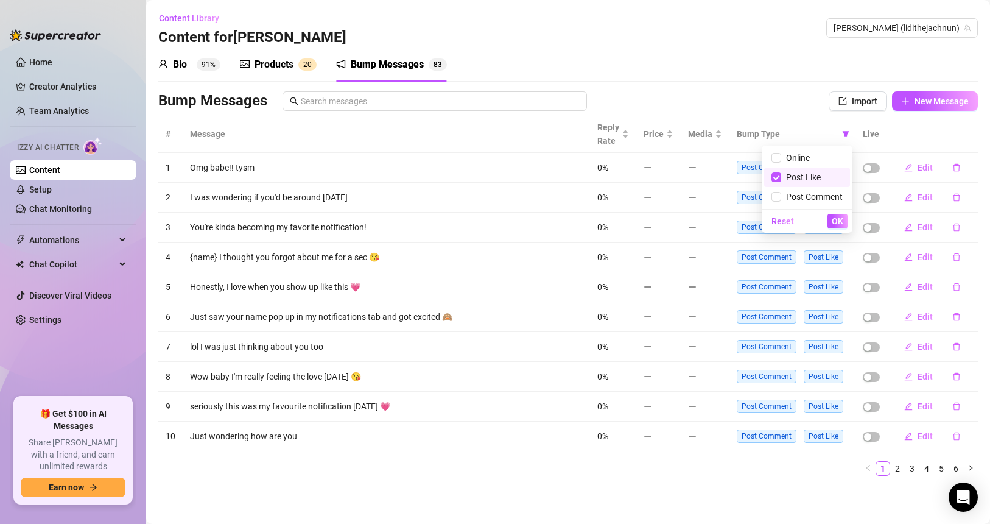
click at [799, 176] on span "Post Like" at bounding box center [801, 177] width 40 height 10
checkbox input "false"
click at [798, 200] on span "Post Comment" at bounding box center [812, 197] width 62 height 10
checkbox input "true"
click at [823, 227] on button "OK" at bounding box center [838, 221] width 20 height 15
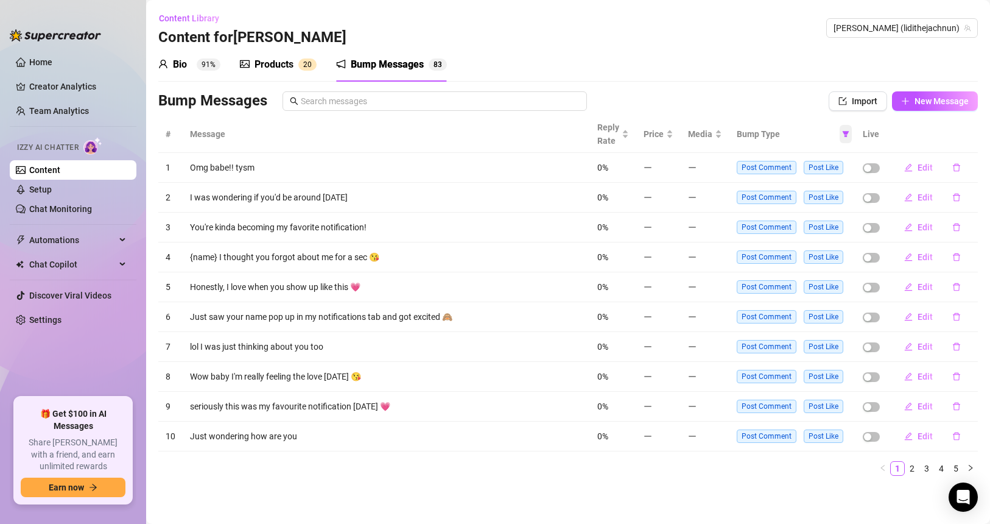
drag, startPoint x: 852, startPoint y: 134, endPoint x: 845, endPoint y: 134, distance: 7.3
click at [823, 134] on span at bounding box center [846, 134] width 12 height 18
click at [744, 104] on div "Bump Messages" at bounding box center [468, 100] width 621 height 19
click at [823, 129] on span at bounding box center [846, 134] width 12 height 18
click at [823, 160] on span "Online" at bounding box center [807, 157] width 71 height 13
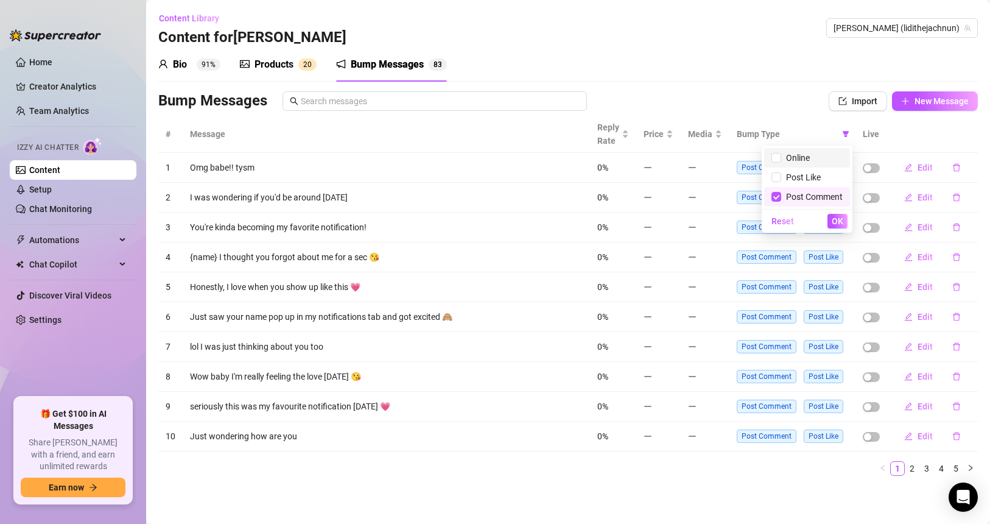
checkbox input "true"
click at [797, 196] on span "Post Comment" at bounding box center [812, 197] width 62 height 10
checkbox input "false"
click at [823, 216] on span "OK" at bounding box center [838, 221] width 12 height 10
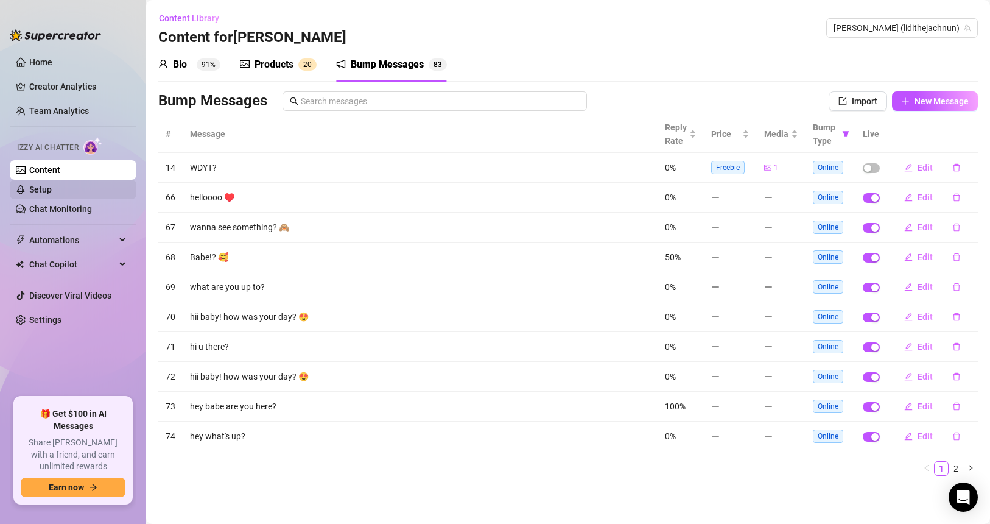
click at [52, 194] on link "Setup" at bounding box center [40, 190] width 23 height 10
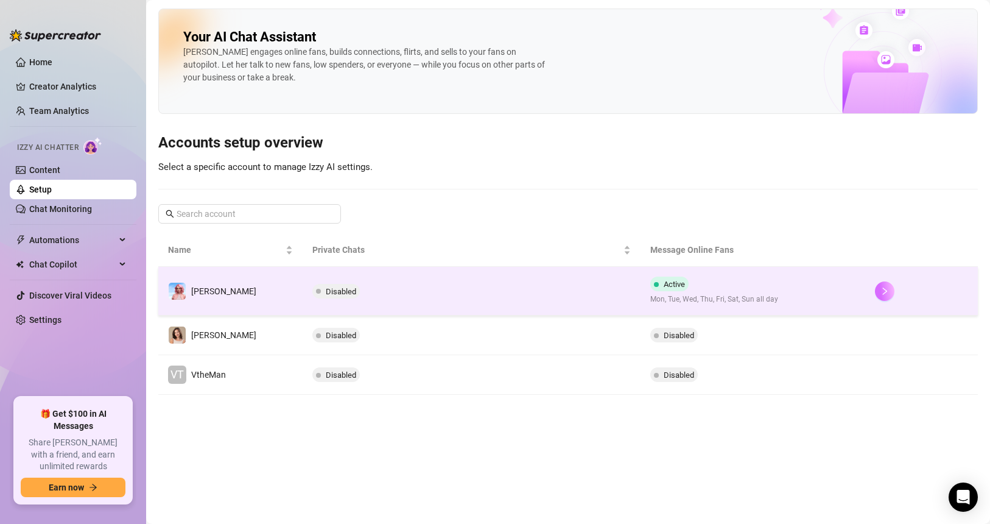
click at [823, 290] on button "button" at bounding box center [884, 290] width 19 height 19
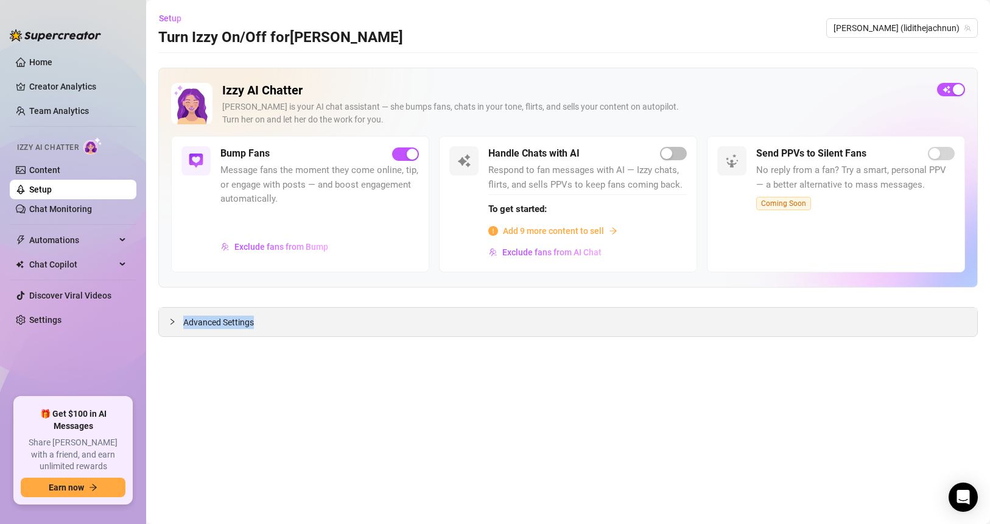
drag, startPoint x: 307, startPoint y: 309, endPoint x: 299, endPoint y: 317, distance: 11.2
click at [299, 317] on div "Advanced Settings" at bounding box center [568, 322] width 819 height 29
click at [174, 319] on icon "collapsed" at bounding box center [172, 321] width 7 height 7
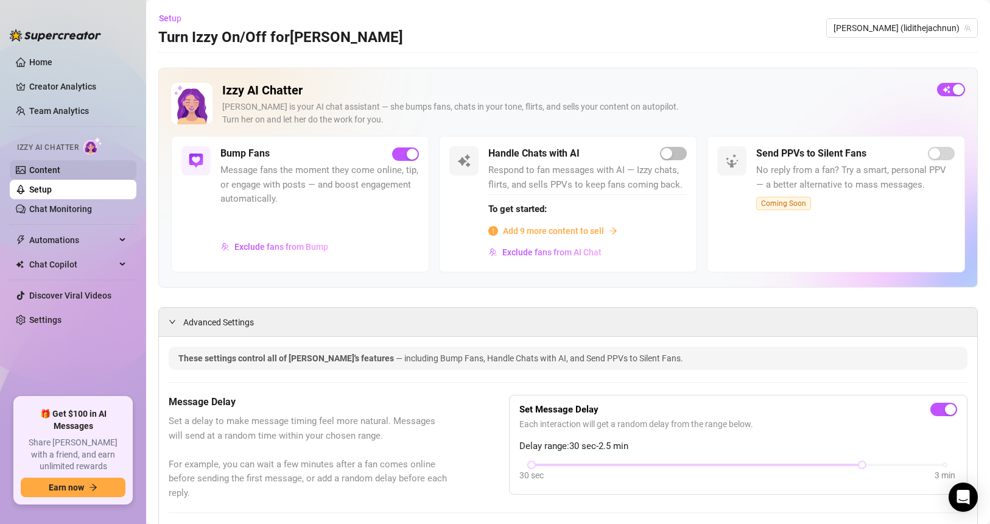
click at [60, 169] on link "Content" at bounding box center [44, 170] width 31 height 10
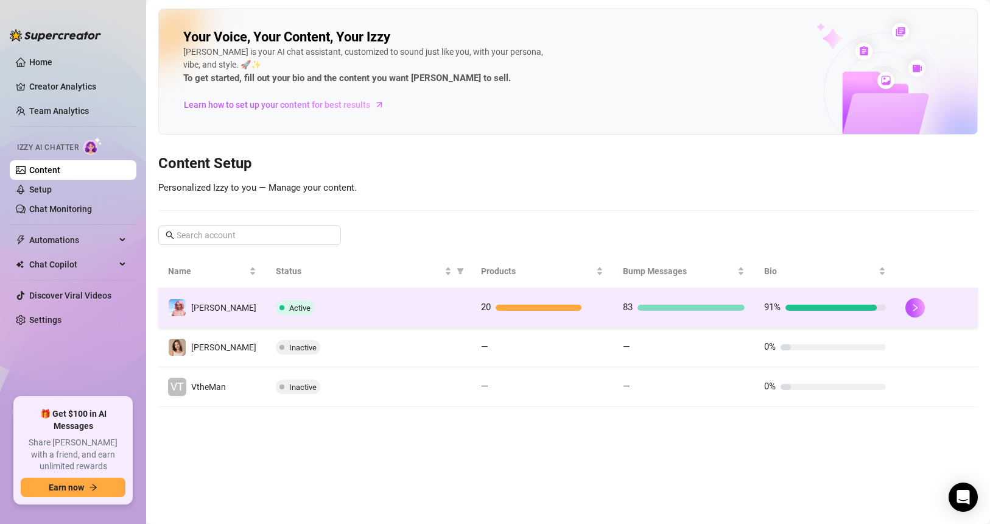
click at [823, 301] on td at bounding box center [937, 308] width 82 height 40
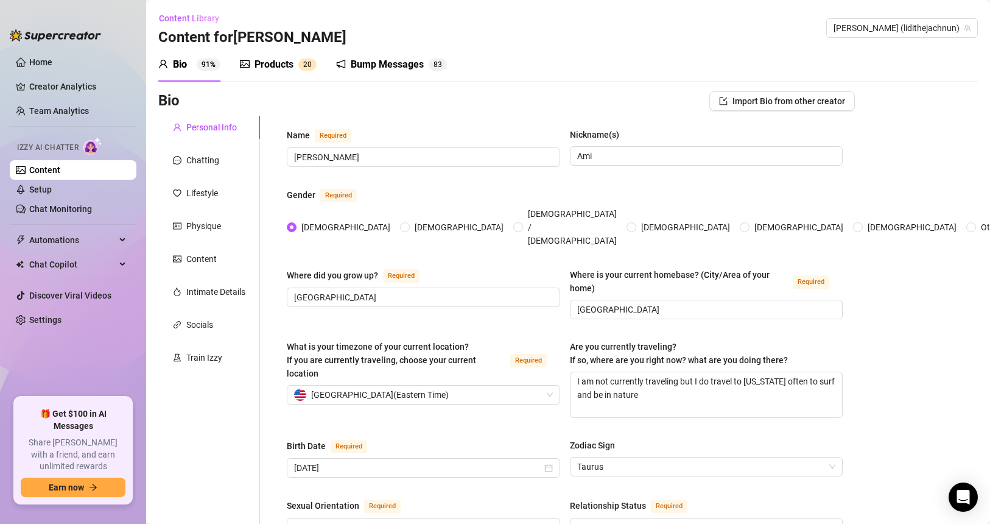
click at [372, 74] on div "Bump Messages 8 3" at bounding box center [391, 65] width 111 height 34
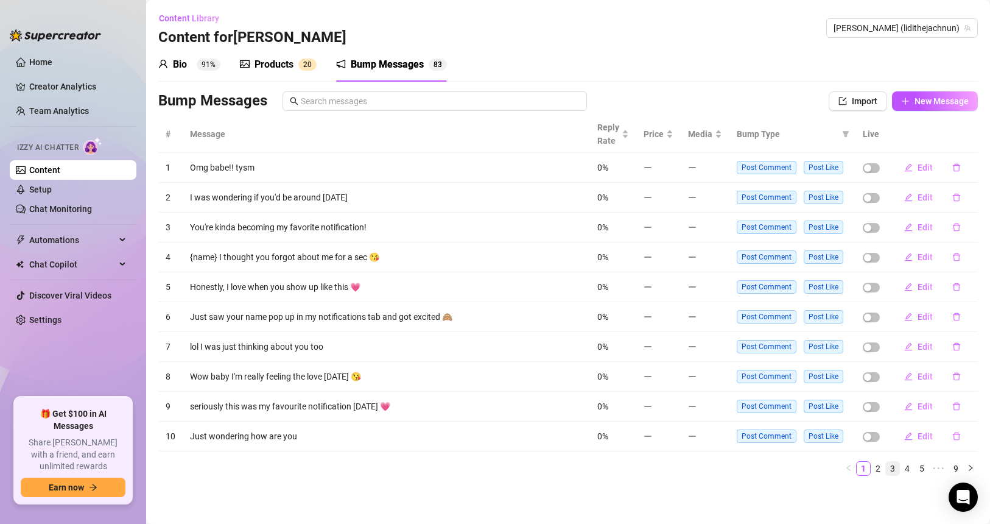
click at [823, 440] on link "3" at bounding box center [892, 468] width 13 height 13
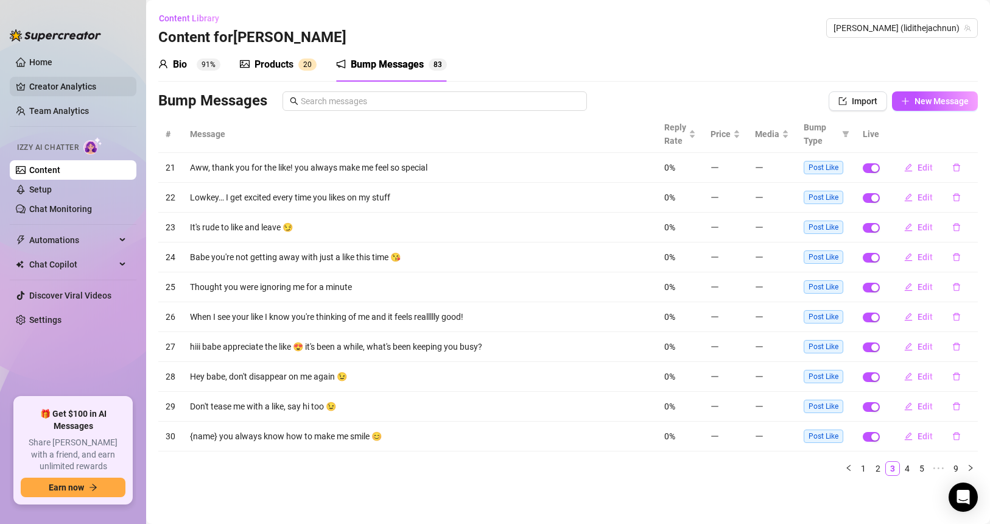
click at [79, 86] on link "Creator Analytics" at bounding box center [77, 86] width 97 height 19
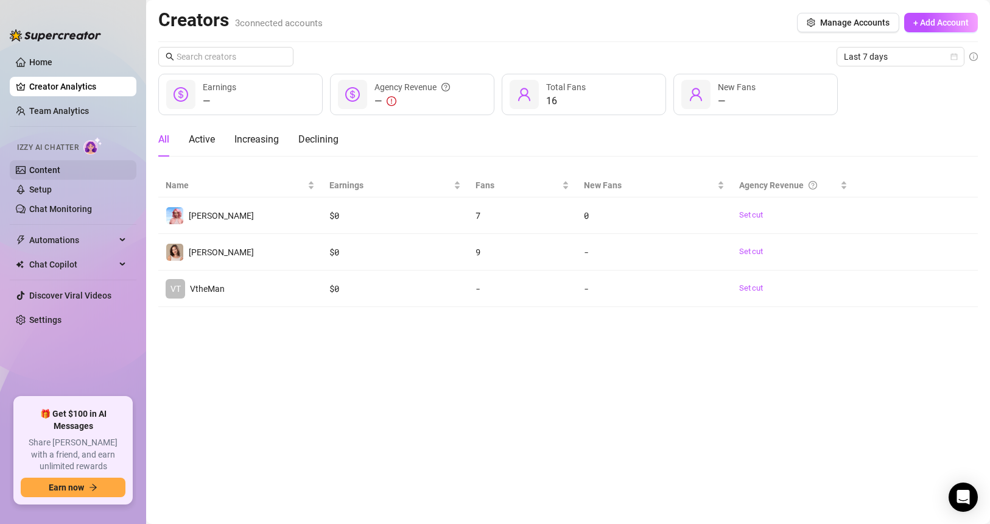
click at [60, 171] on link "Content" at bounding box center [44, 170] width 31 height 10
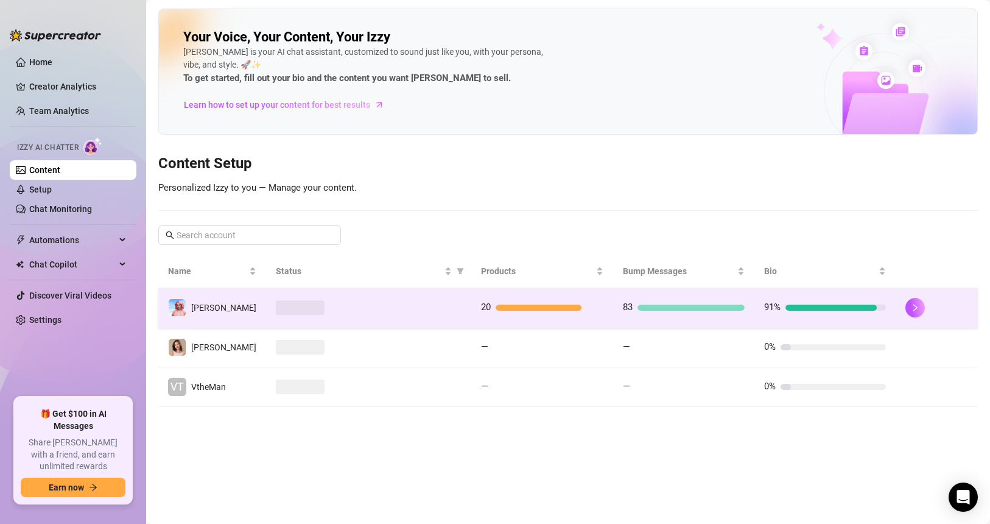
click at [435, 303] on div at bounding box center [369, 307] width 186 height 15
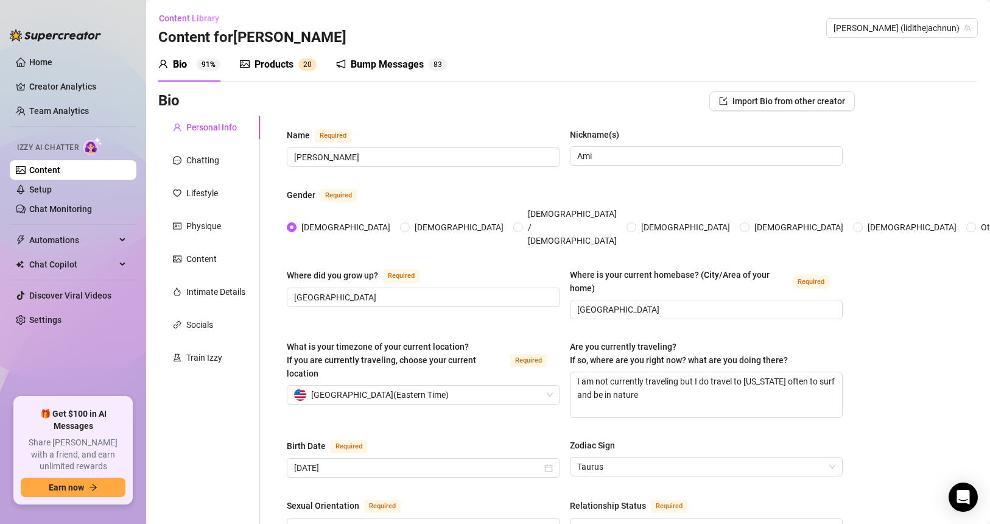
click at [388, 72] on div "Bump Messages 8 3" at bounding box center [391, 65] width 111 height 34
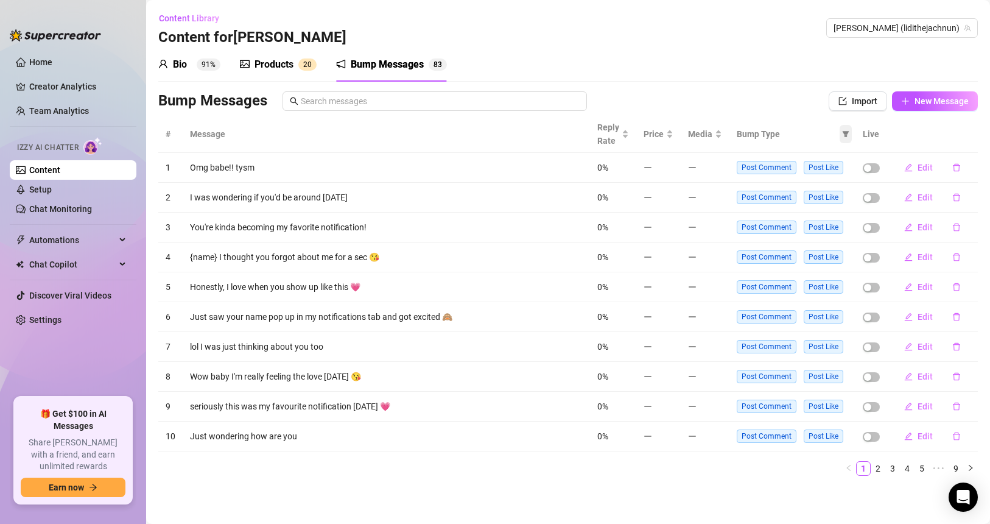
click at [823, 132] on icon "filter" at bounding box center [846, 134] width 7 height 6
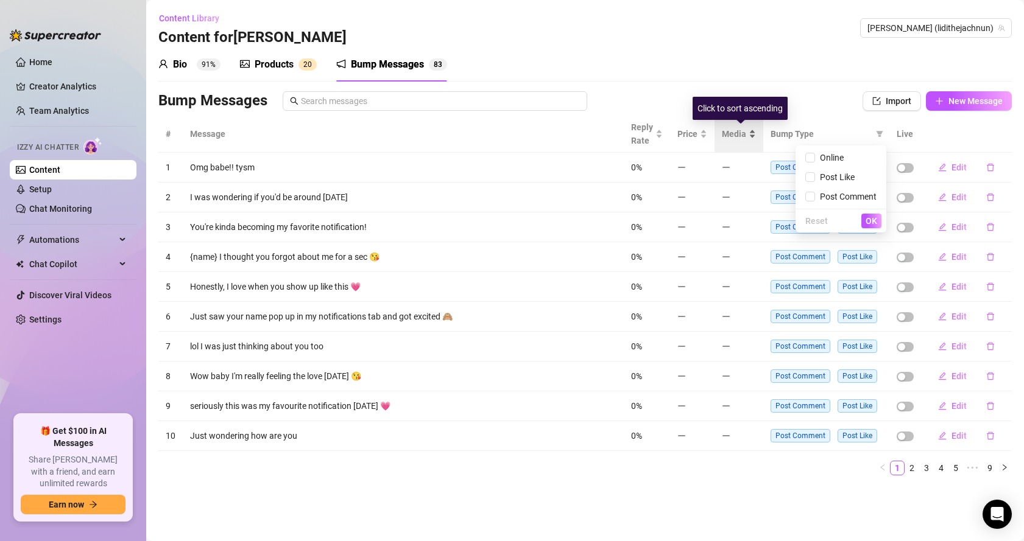
click at [760, 118] on div "Click to sort ascending" at bounding box center [740, 108] width 95 height 23
click at [787, 93] on div "Bump Messages" at bounding box center [485, 100] width 654 height 19
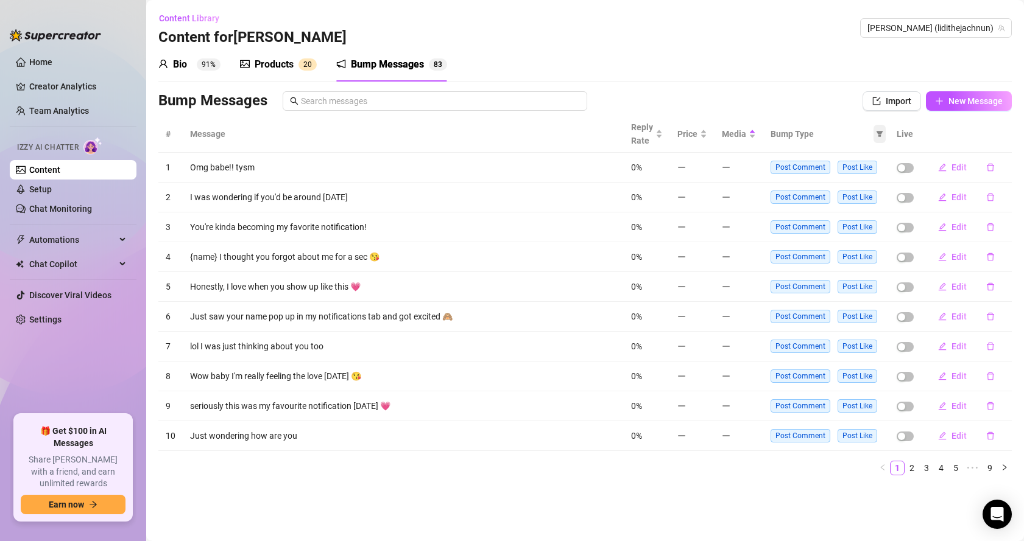
click at [823, 138] on span at bounding box center [879, 134] width 12 height 18
click at [823, 130] on icon "filter" at bounding box center [879, 133] width 7 height 7
click at [756, 129] on div "Media" at bounding box center [739, 133] width 34 height 13
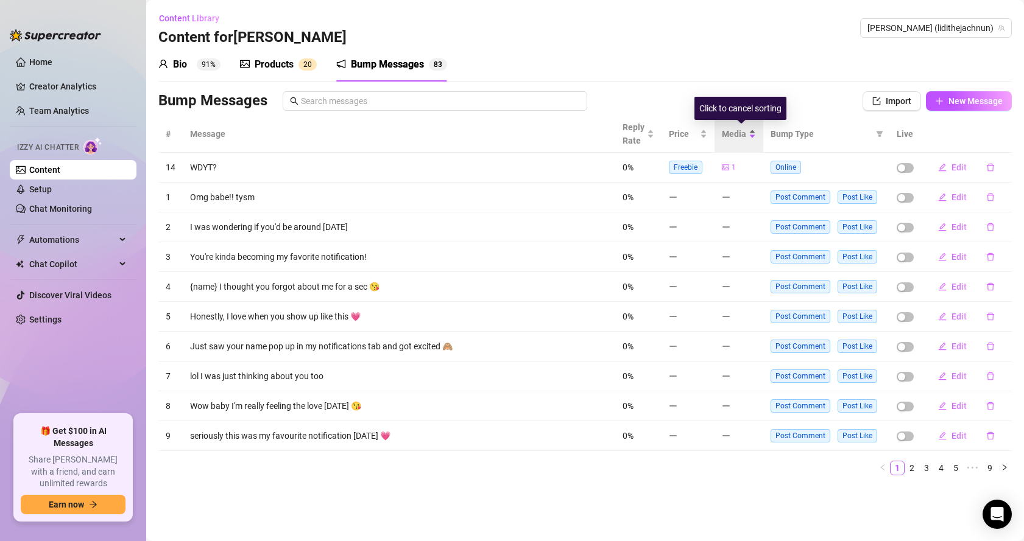
click at [756, 130] on div "Media" at bounding box center [739, 133] width 34 height 13
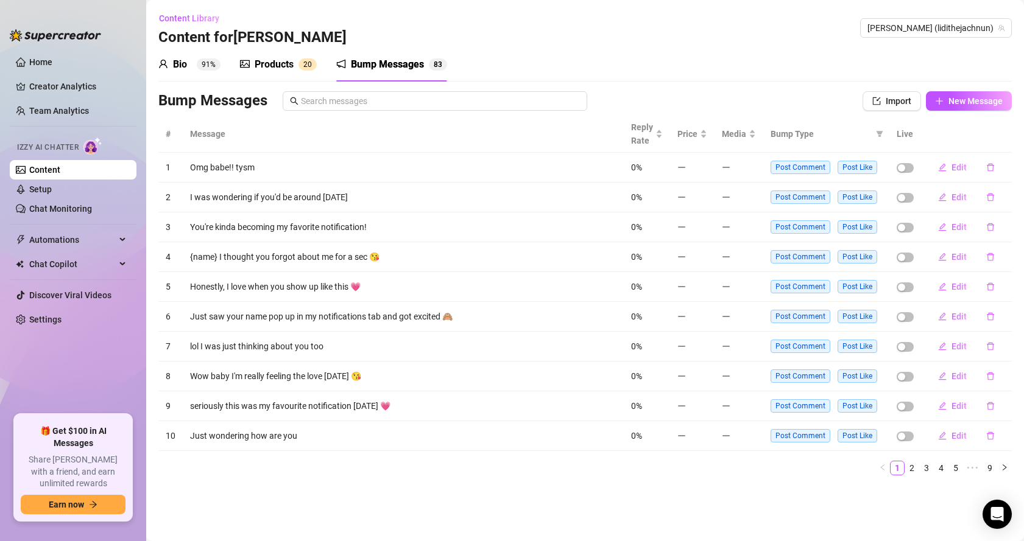
drag, startPoint x: 814, startPoint y: 69, endPoint x: 783, endPoint y: 85, distance: 34.9
click at [804, 77] on div "Bio 91% Products 2 0 Bump Messages 8 3" at bounding box center [584, 65] width 853 height 34
click at [823, 164] on div "button" at bounding box center [901, 167] width 7 height 7
click at [823, 198] on div "button" at bounding box center [901, 197] width 7 height 7
click at [823, 231] on div "button" at bounding box center [901, 227] width 7 height 7
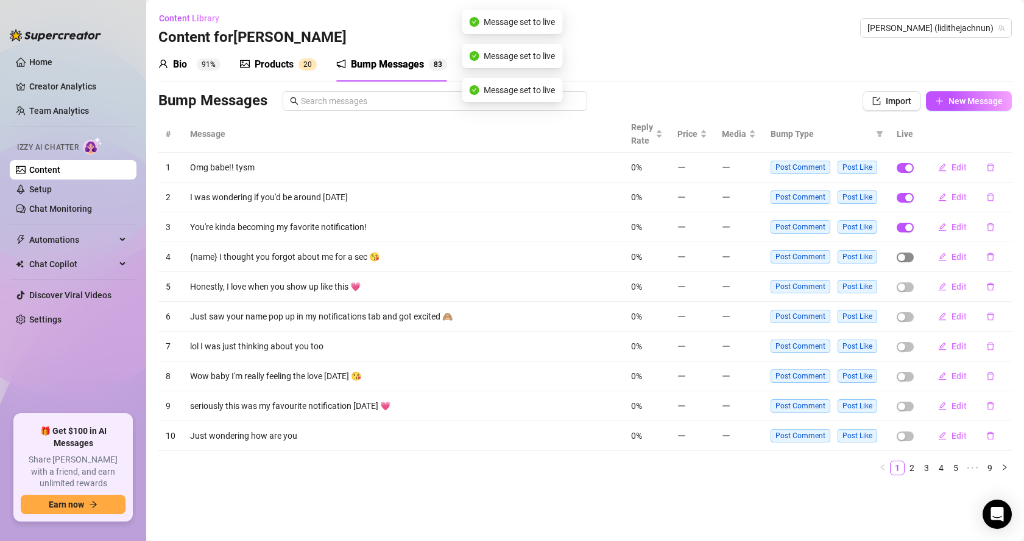
click at [823, 261] on span "button" at bounding box center [905, 258] width 17 height 10
click at [823, 284] on span "button" at bounding box center [905, 288] width 17 height 10
click at [823, 323] on td at bounding box center [905, 317] width 32 height 30
click at [823, 317] on span "button" at bounding box center [905, 317] width 17 height 10
click at [823, 348] on span "button" at bounding box center [905, 347] width 17 height 10
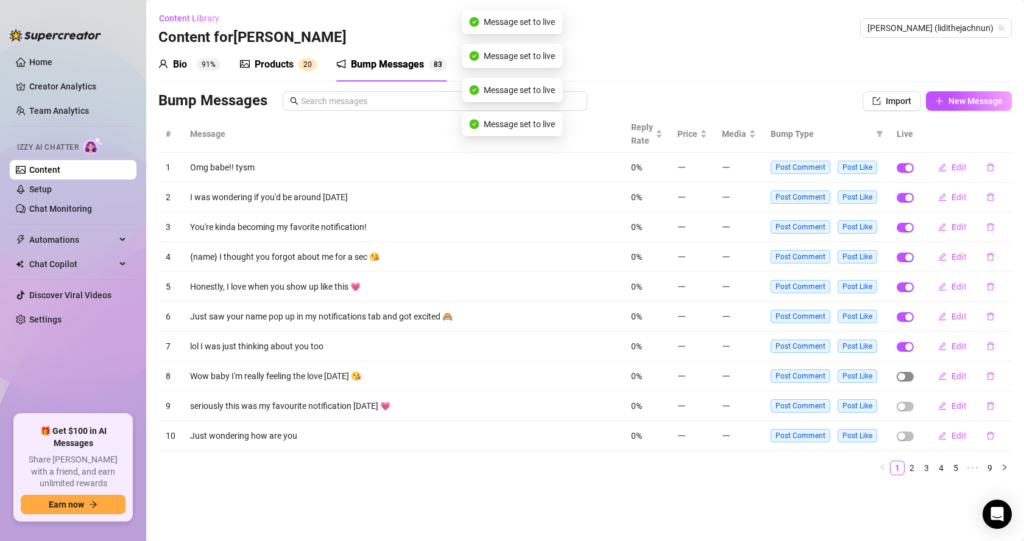
click at [823, 375] on div "button" at bounding box center [901, 376] width 7 height 7
click at [823, 406] on tbody "1 Omg babe!! tysm 0% Post Comment Post Like Edit 2 I was wondering if you'd be …" at bounding box center [584, 302] width 853 height 298
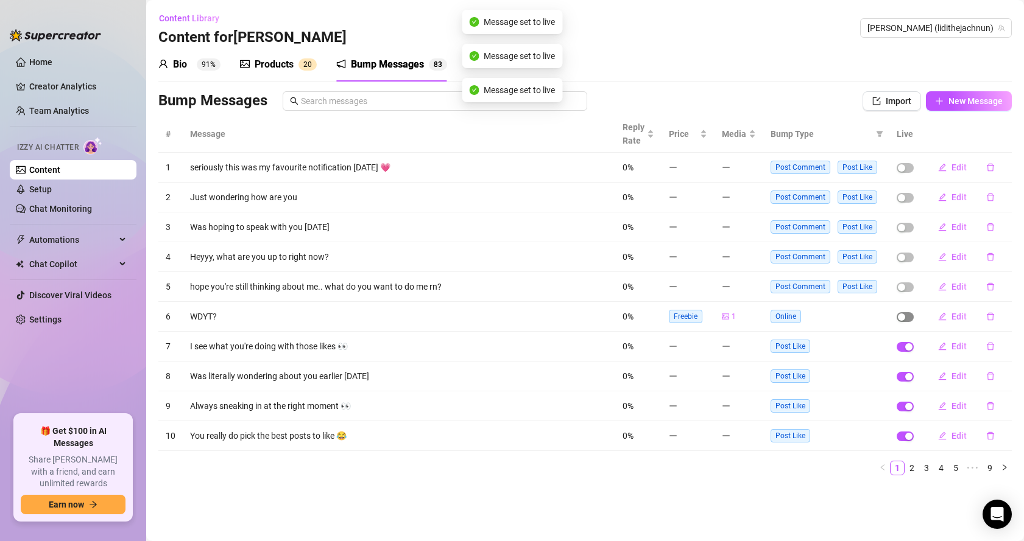
click at [823, 314] on span "button" at bounding box center [905, 317] width 17 height 10
click at [823, 287] on span "button" at bounding box center [905, 288] width 17 height 10
click at [823, 255] on span "button" at bounding box center [905, 258] width 17 height 10
click at [823, 228] on div "button" at bounding box center [901, 227] width 7 height 7
click at [823, 200] on div "button" at bounding box center [901, 197] width 7 height 7
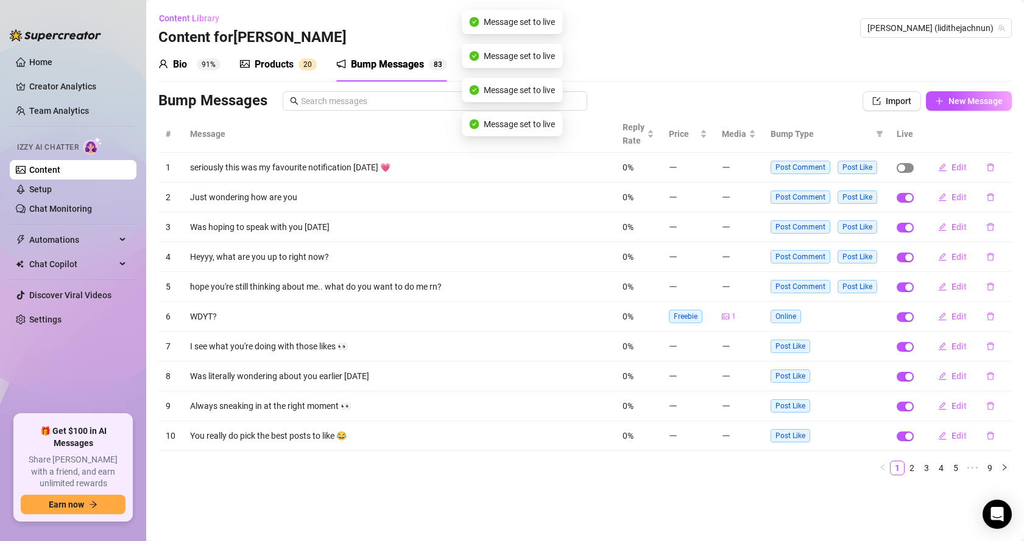
click at [823, 163] on span "button" at bounding box center [905, 168] width 17 height 10
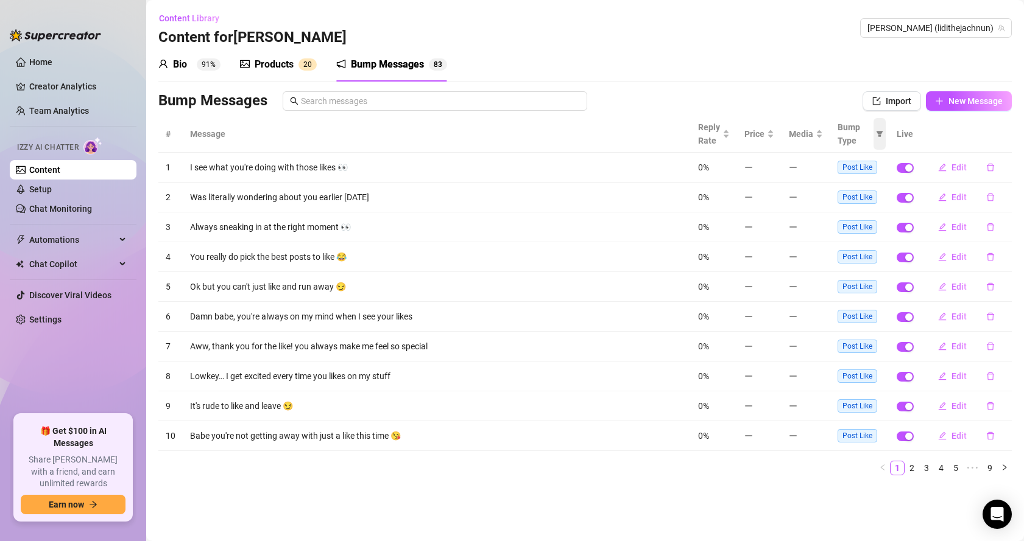
click at [823, 133] on icon "filter" at bounding box center [879, 133] width 7 height 7
click at [823, 163] on span "Online" at bounding box center [840, 164] width 71 height 13
checkbox input "true"
click at [823, 229] on span "OK" at bounding box center [871, 228] width 12 height 10
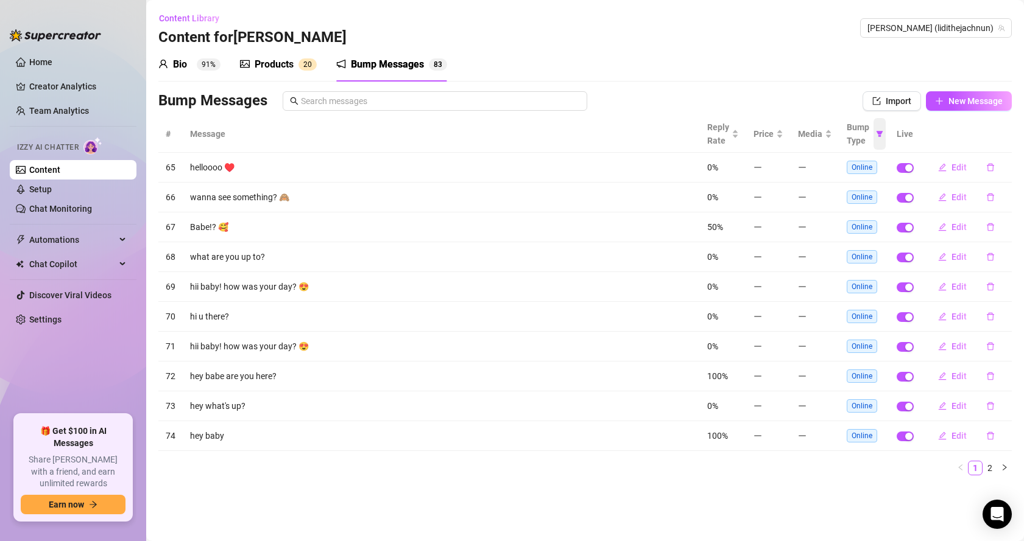
click at [823, 133] on icon "filter" at bounding box center [879, 133] width 7 height 7
click at [823, 182] on span "Post Like" at bounding box center [835, 184] width 40 height 10
checkbox input "true"
click at [823, 168] on span "Online" at bounding box center [829, 165] width 29 height 10
checkbox input "false"
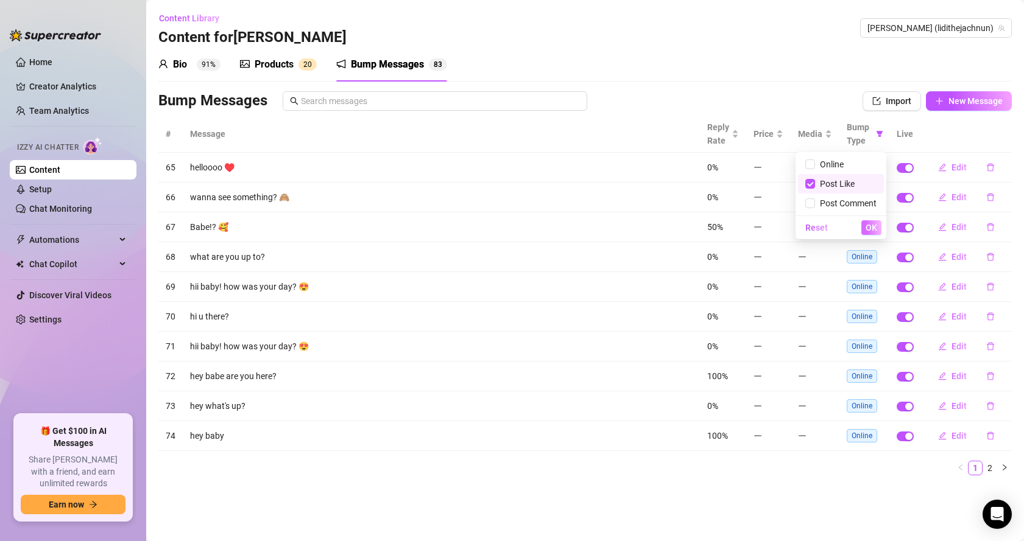
click at [823, 227] on span "OK" at bounding box center [871, 228] width 12 height 10
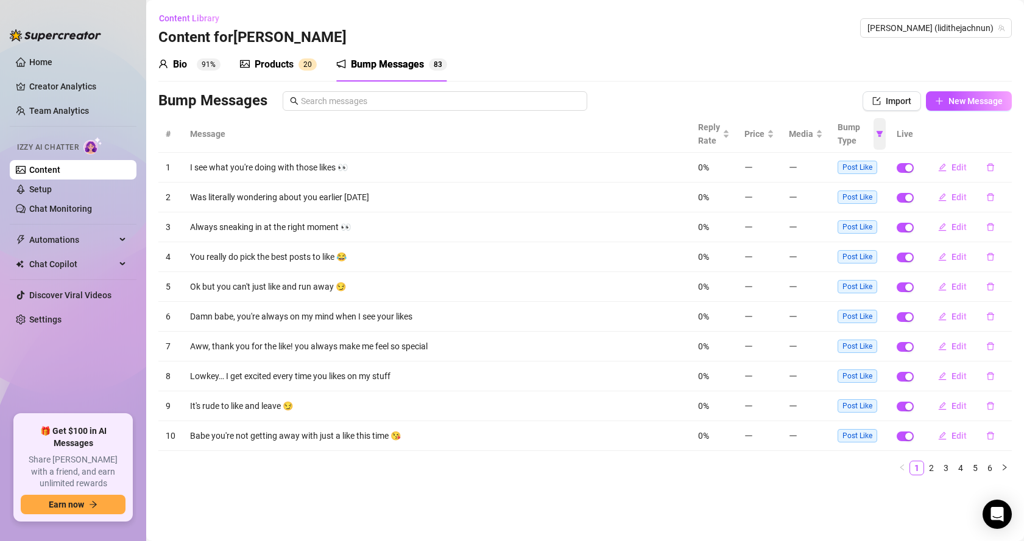
click at [823, 129] on span at bounding box center [879, 134] width 12 height 32
click at [648, 124] on th "Message" at bounding box center [437, 134] width 508 height 37
click at [52, 191] on link "Setup" at bounding box center [40, 190] width 23 height 10
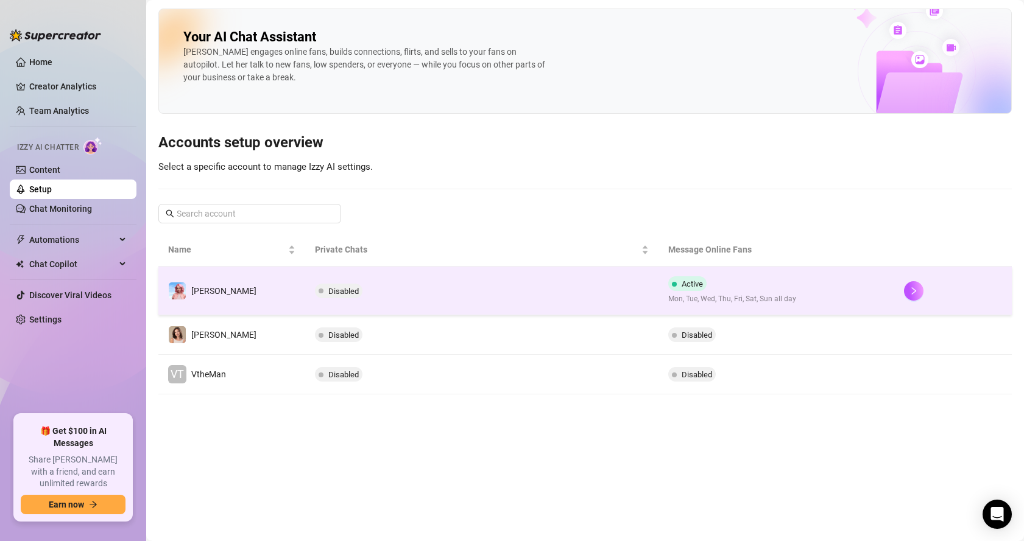
click at [459, 280] on td "Disabled" at bounding box center [481, 291] width 353 height 49
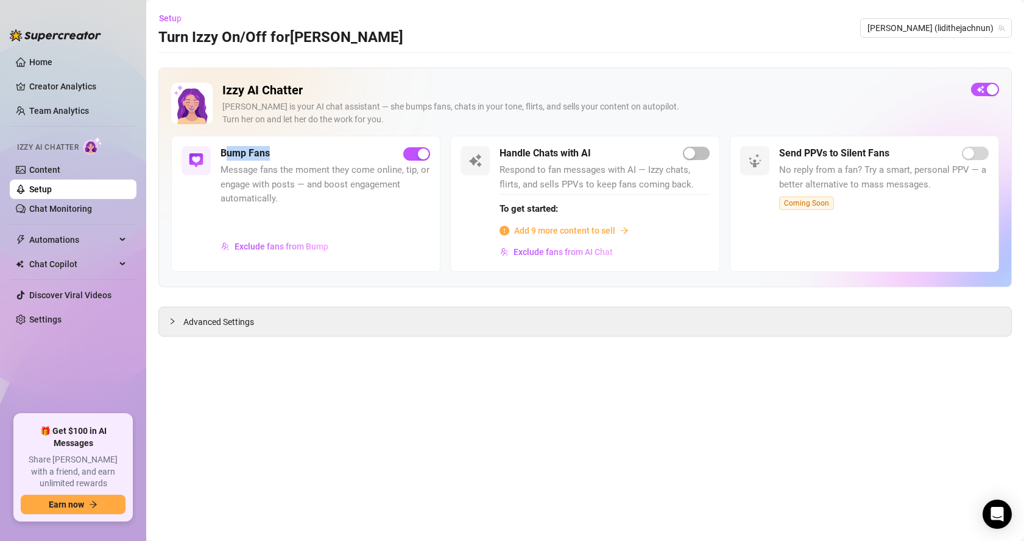
drag, startPoint x: 228, startPoint y: 152, endPoint x: 289, endPoint y: 147, distance: 61.7
click at [289, 147] on div "Bump Fans" at bounding box center [325, 153] width 210 height 15
click at [266, 245] on span "Exclude fans from Bump" at bounding box center [281, 247] width 94 height 10
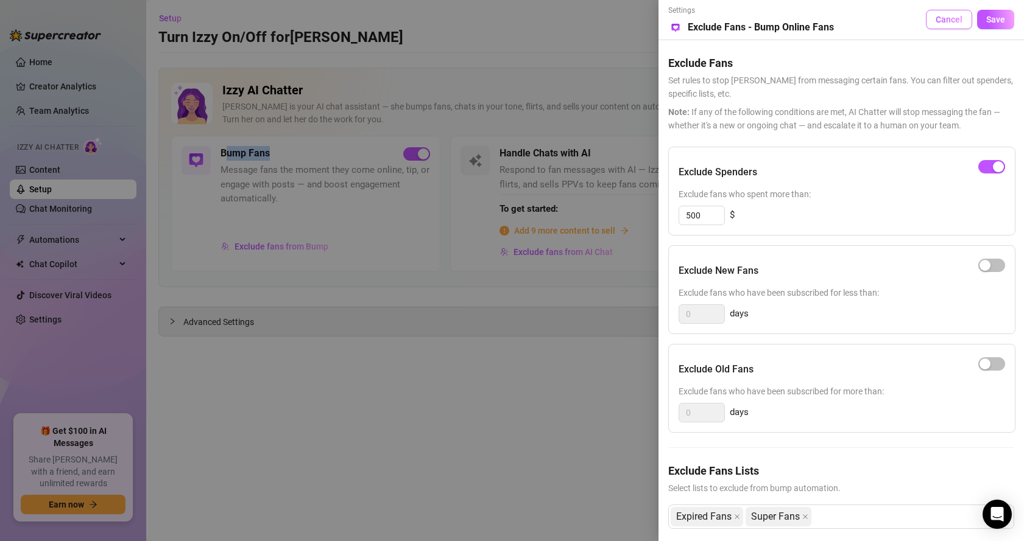
click at [823, 20] on span "Cancel" at bounding box center [949, 20] width 27 height 10
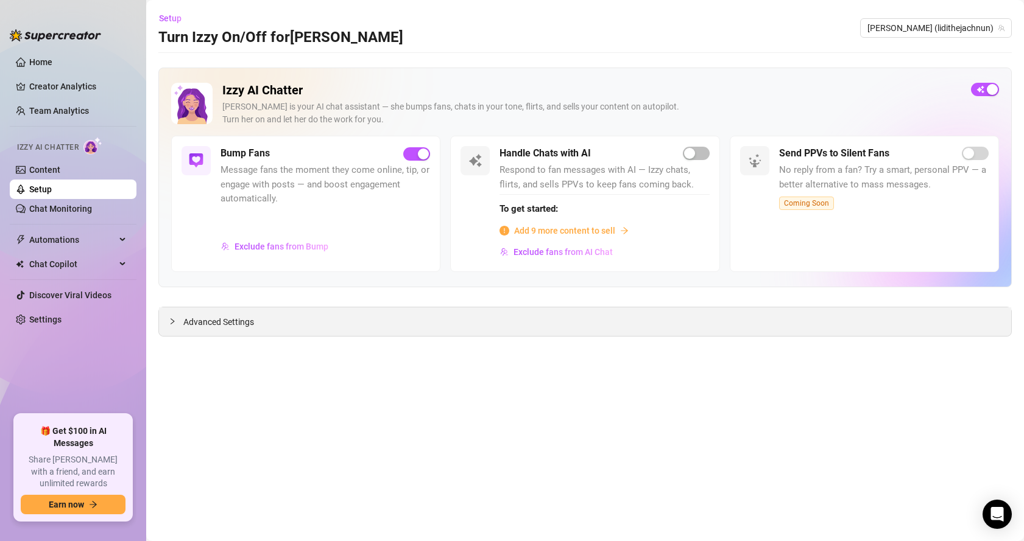
click at [194, 320] on span "Advanced Settings" at bounding box center [218, 322] width 71 height 13
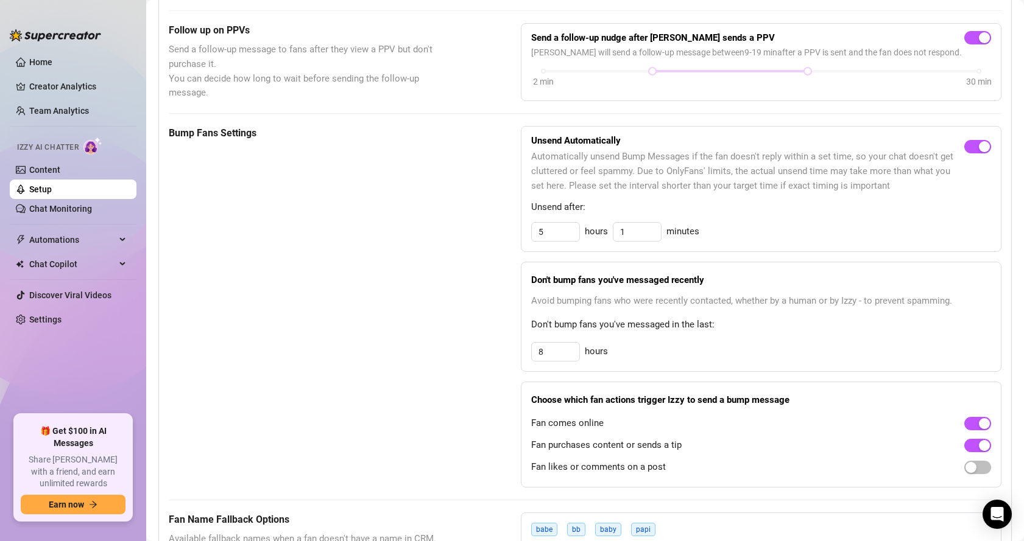
scroll to position [504, 0]
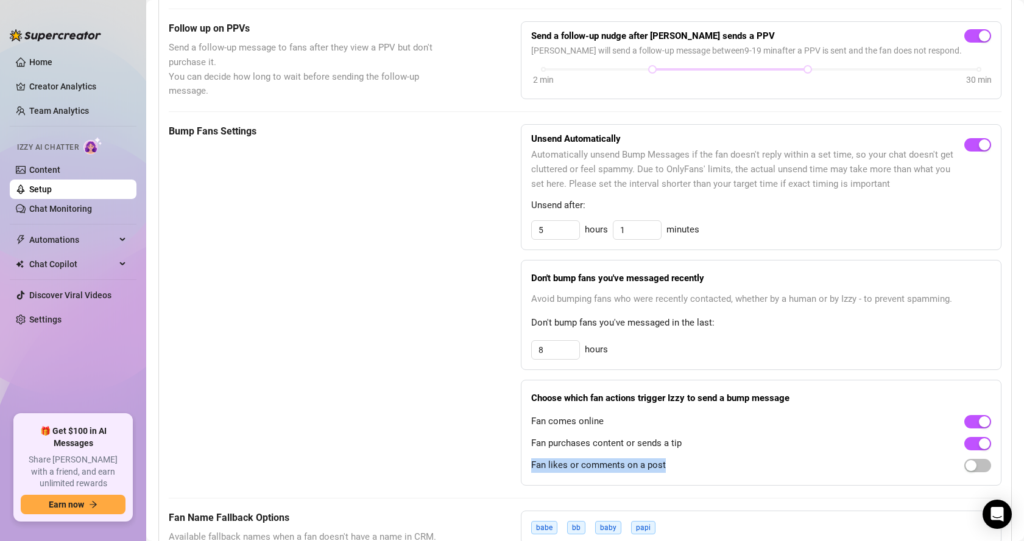
drag, startPoint x: 528, startPoint y: 465, endPoint x: 662, endPoint y: 465, distance: 134.0
click at [662, 440] on div "Fan likes or comments on a post" at bounding box center [761, 465] width 460 height 19
drag, startPoint x: 529, startPoint y: 420, endPoint x: 604, endPoint y: 419, distance: 75.5
click at [604, 419] on div "Fan comes online" at bounding box center [761, 421] width 460 height 19
